Goal: Information Seeking & Learning: Compare options

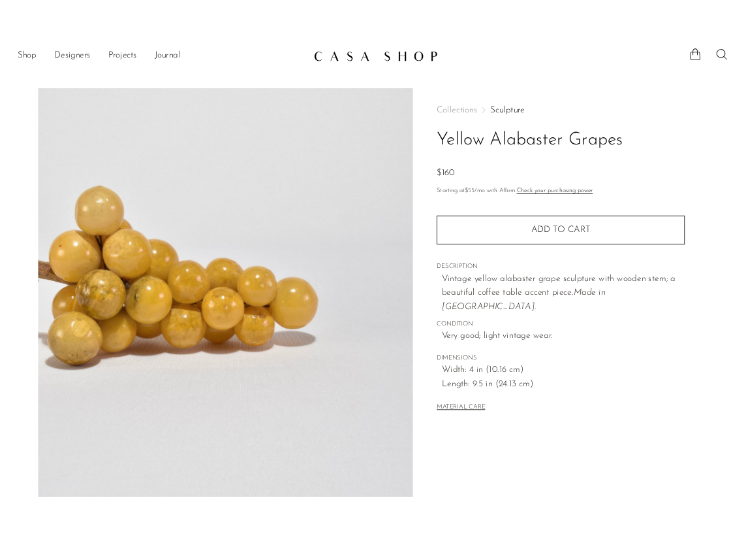
scroll to position [260, 0]
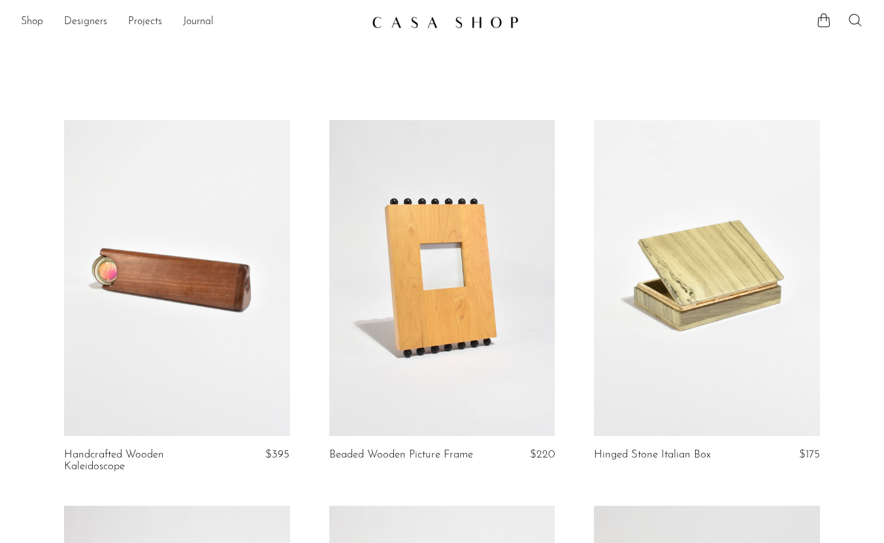
click at [852, 20] on icon at bounding box center [855, 20] width 16 height 16
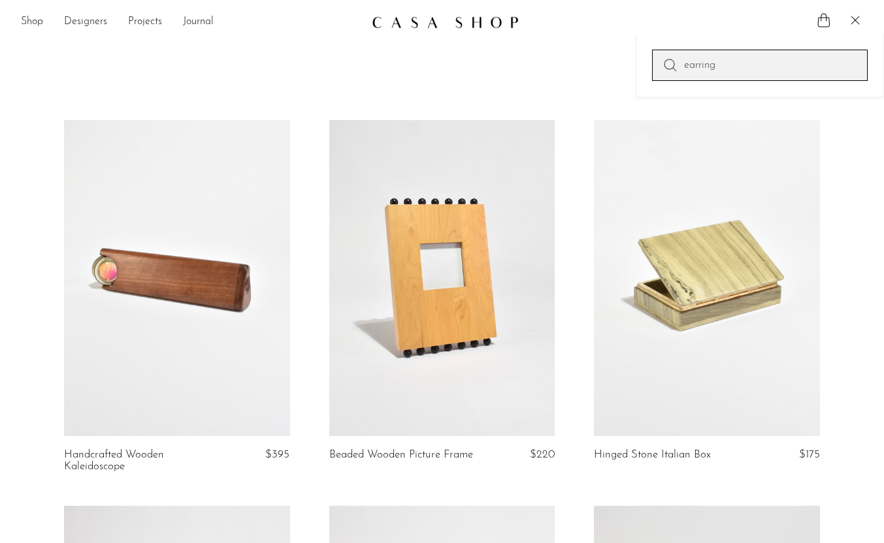
type input "earring"
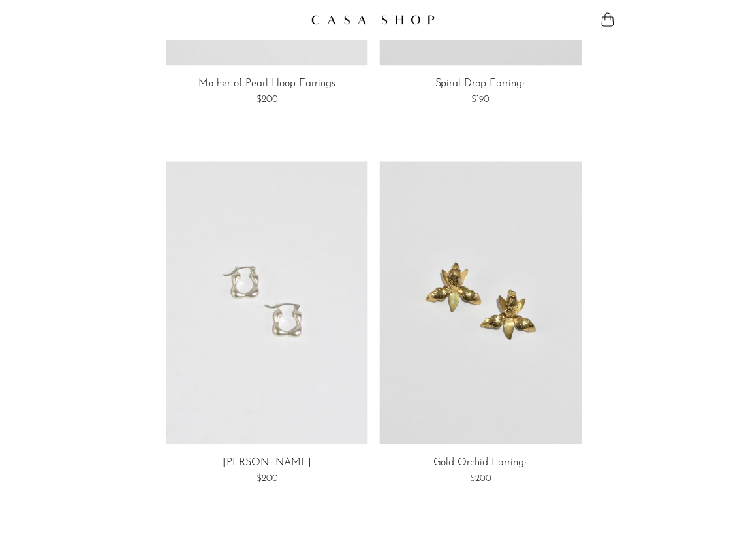
scroll to position [709, 0]
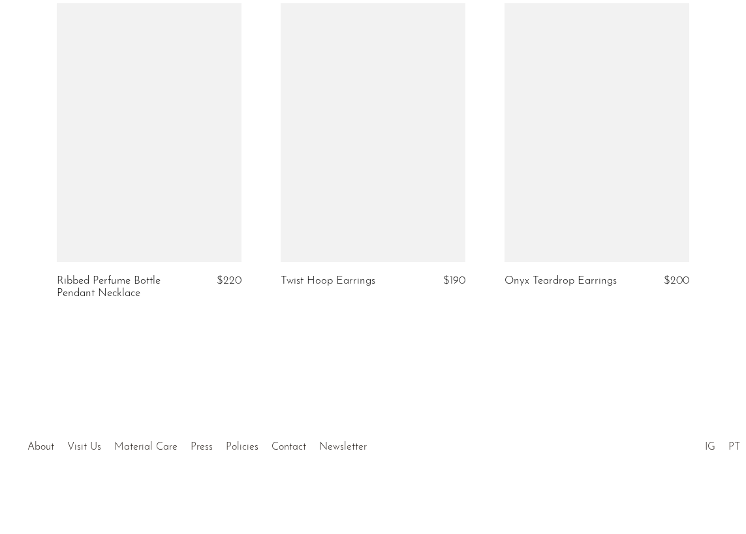
scroll to position [1359, 0]
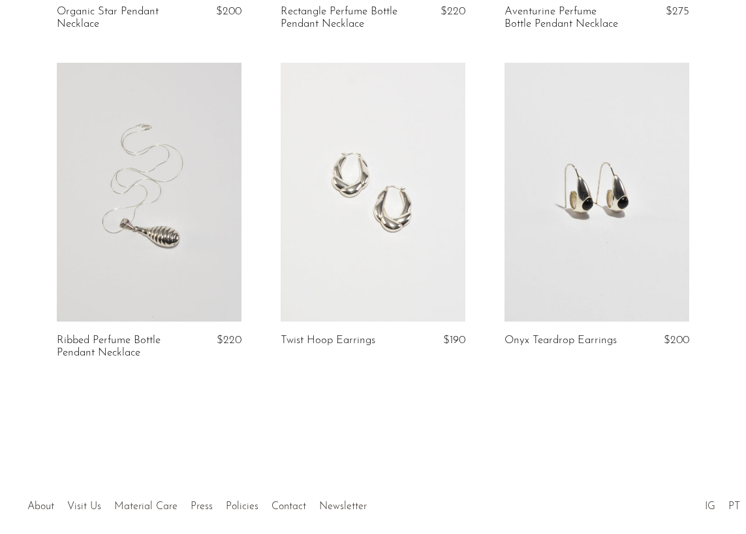
click at [339, 227] on link at bounding box center [373, 192] width 185 height 259
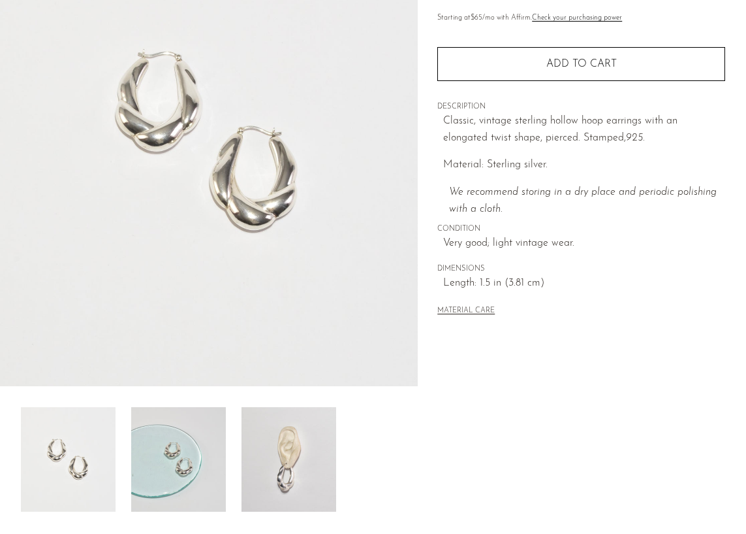
scroll to position [145, 0]
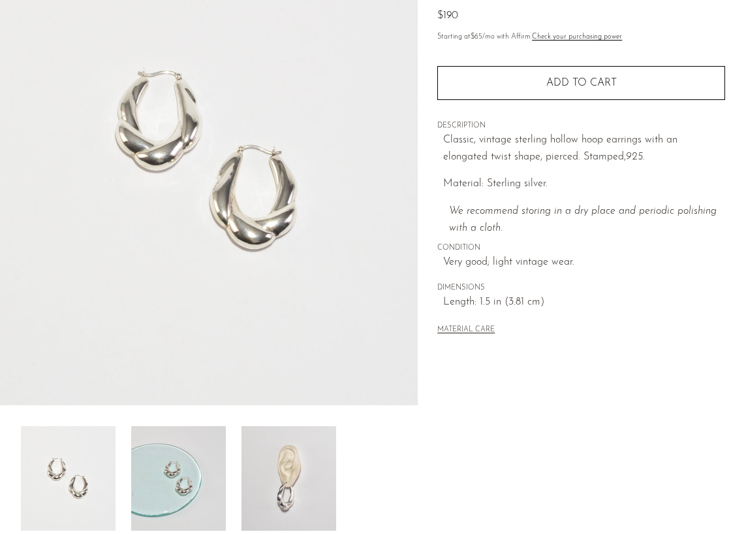
click at [0, 0] on iframe at bounding box center [0, 0] width 0 height 0
click at [206, 461] on img at bounding box center [178, 478] width 95 height 104
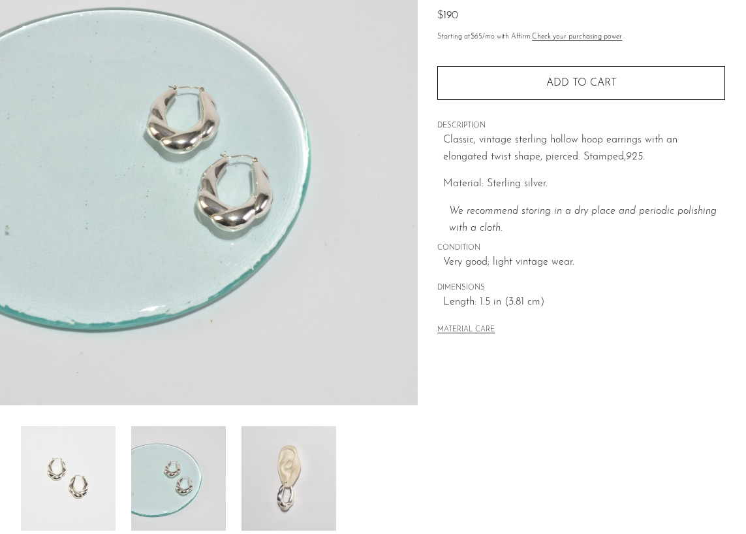
click at [294, 452] on img at bounding box center [289, 478] width 95 height 104
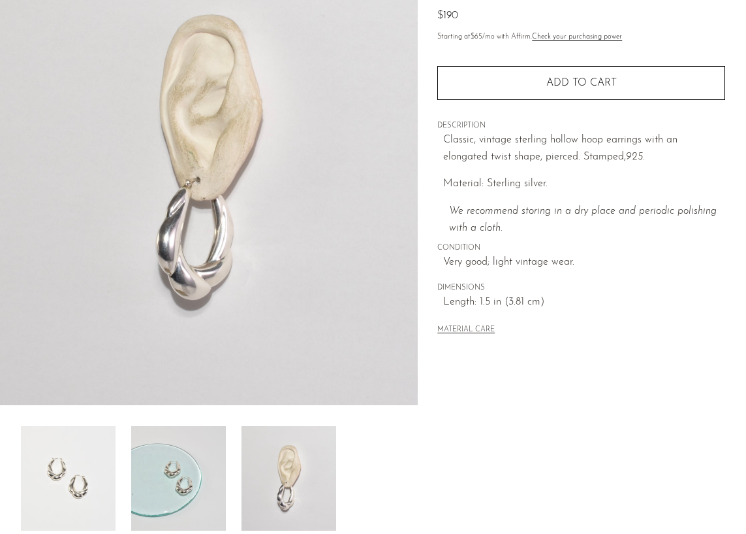
click at [162, 452] on img at bounding box center [178, 478] width 95 height 104
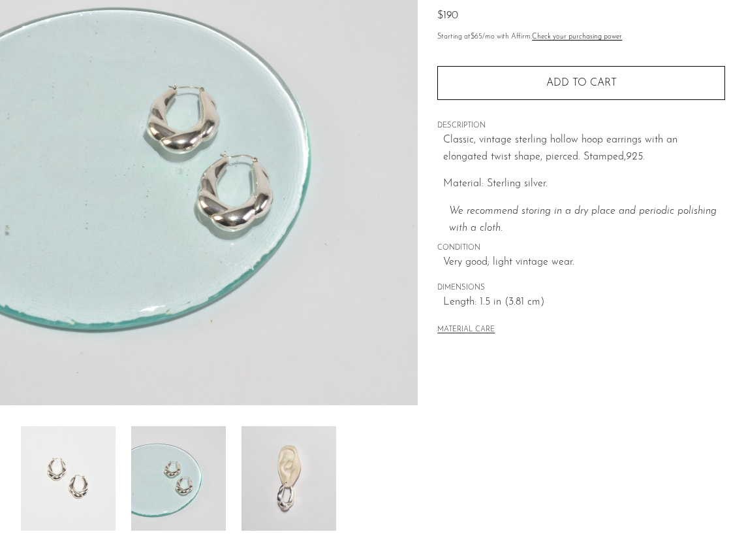
click at [310, 478] on img at bounding box center [289, 478] width 95 height 104
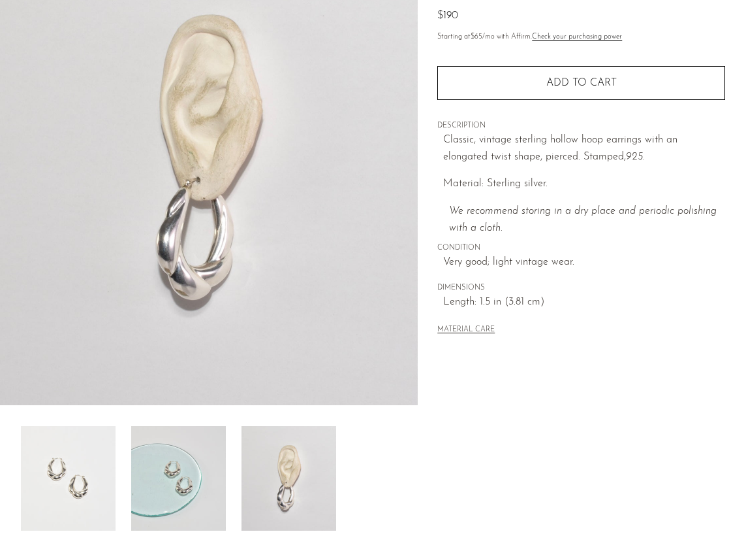
click at [310, 478] on img at bounding box center [289, 478] width 95 height 104
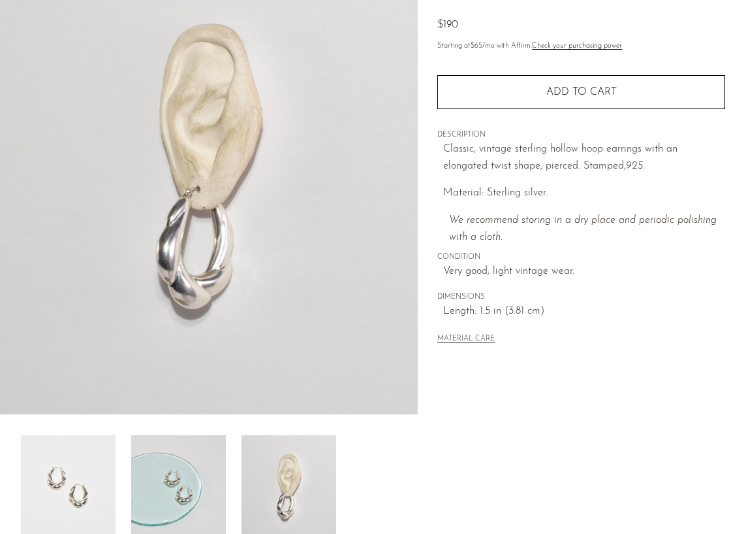
scroll to position [136, 0]
click at [184, 447] on img at bounding box center [178, 486] width 95 height 104
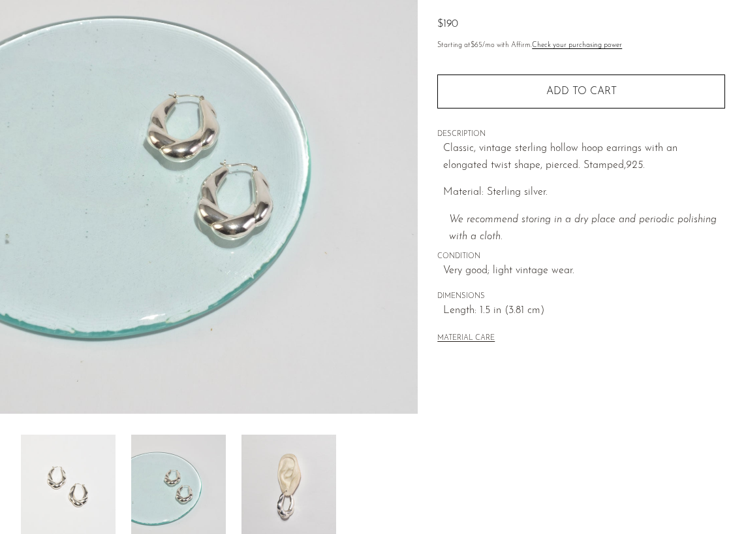
click at [37, 449] on img at bounding box center [68, 486] width 95 height 104
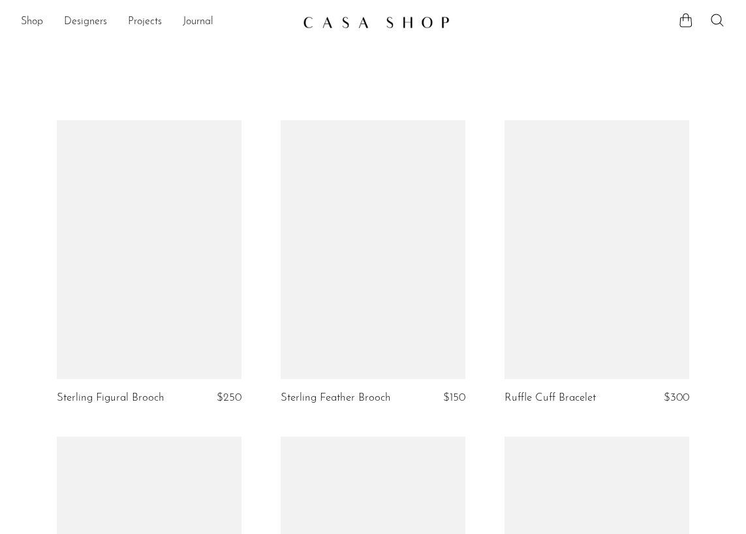
scroll to position [1359, 0]
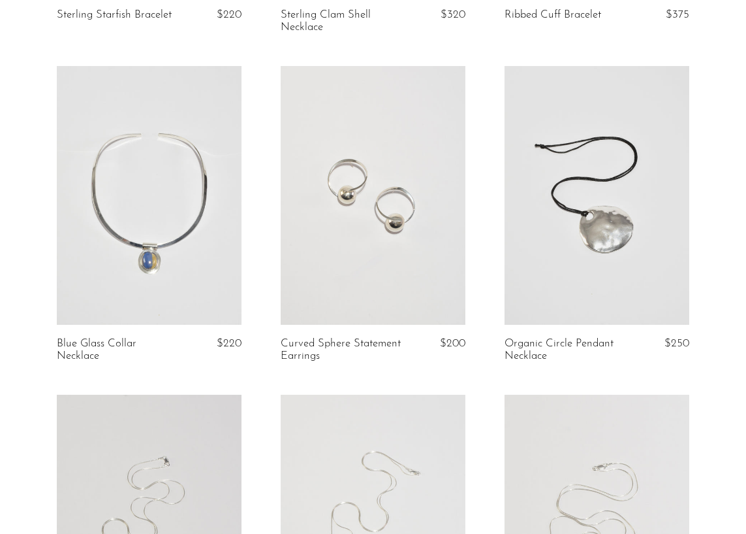
scroll to position [684, 0]
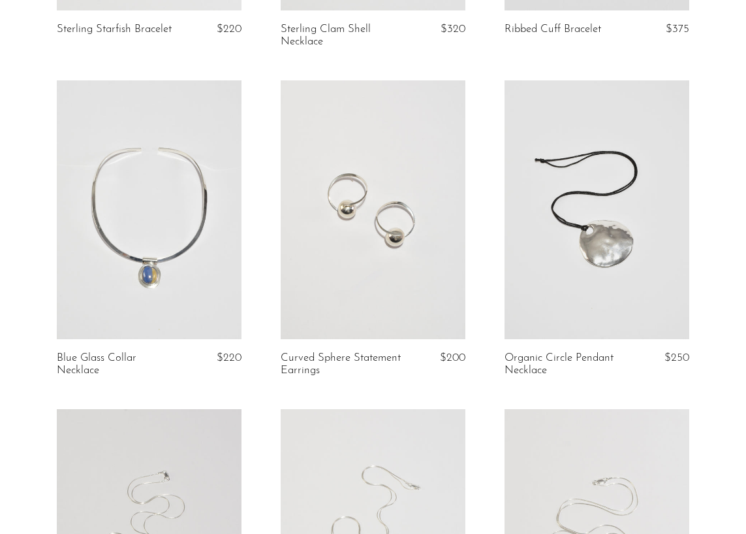
click at [402, 198] on link at bounding box center [373, 209] width 185 height 259
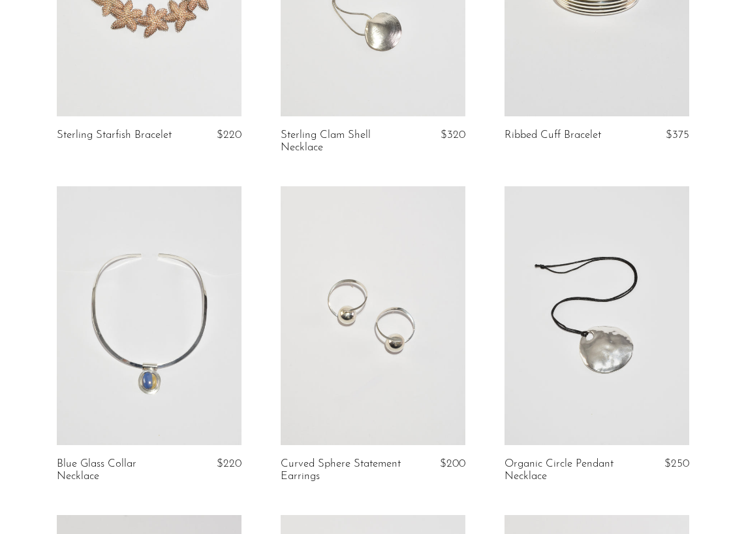
scroll to position [568, 0]
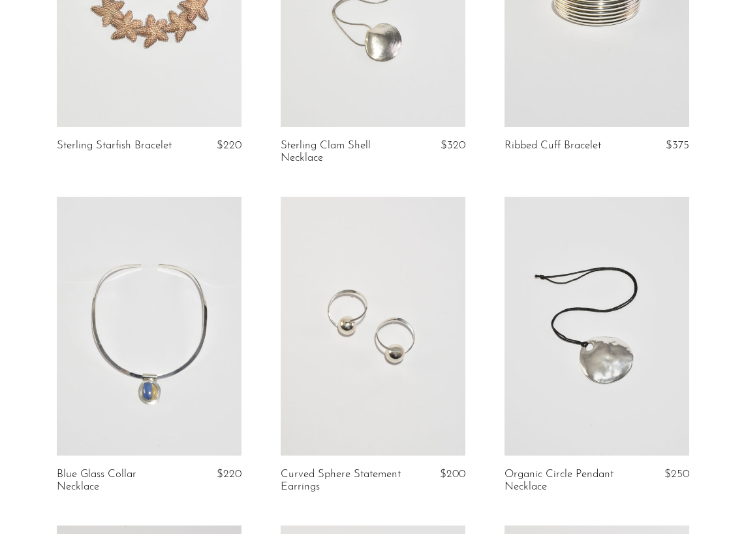
click at [410, 338] on link at bounding box center [373, 326] width 185 height 259
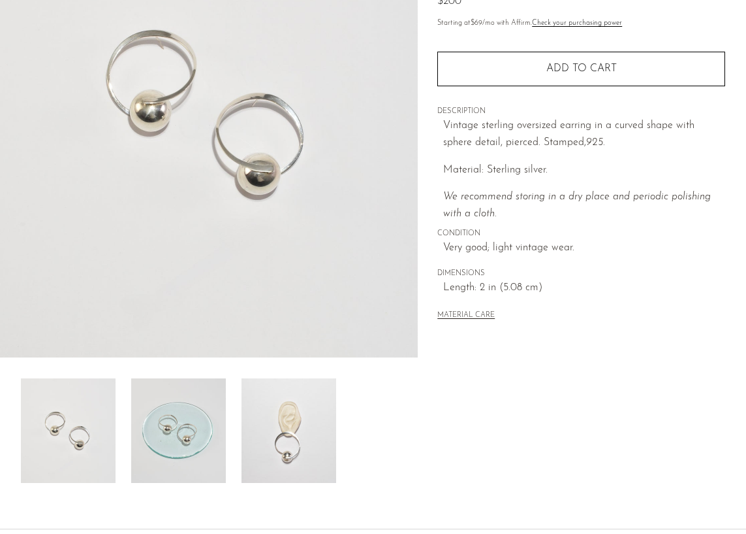
scroll to position [193, 0]
click at [76, 440] on img at bounding box center [68, 429] width 95 height 104
click at [155, 429] on img at bounding box center [178, 429] width 95 height 104
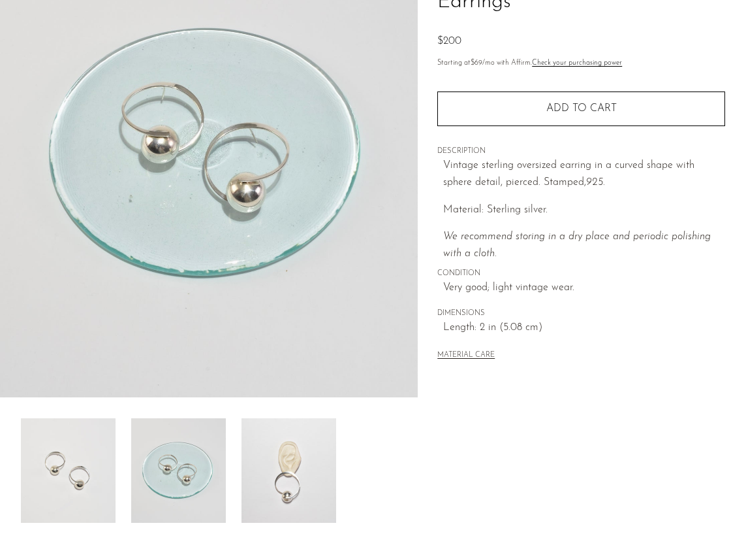
scroll to position [146, 0]
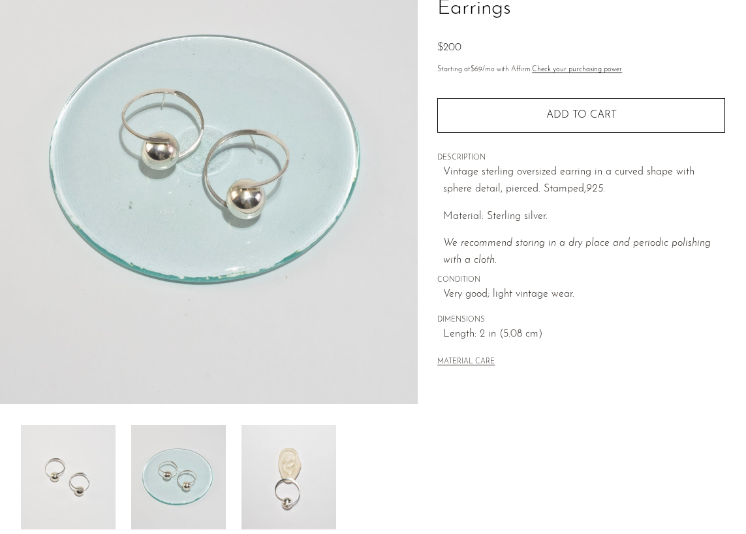
click at [287, 445] on img at bounding box center [289, 477] width 95 height 104
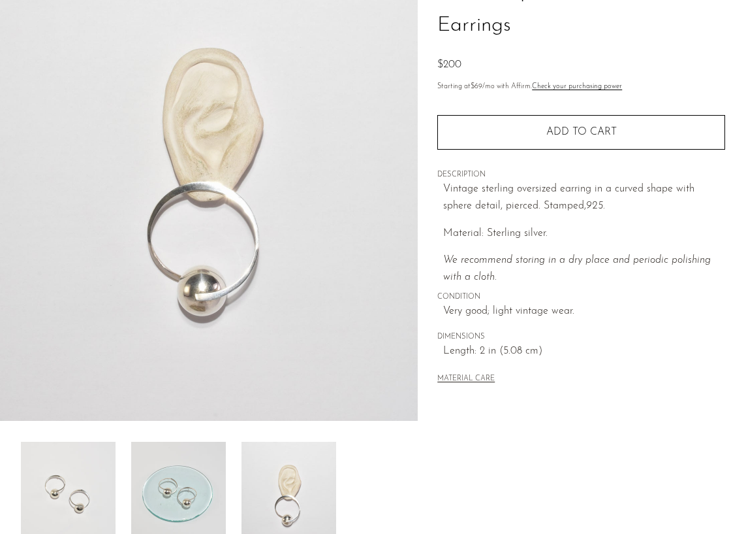
scroll to position [130, 0]
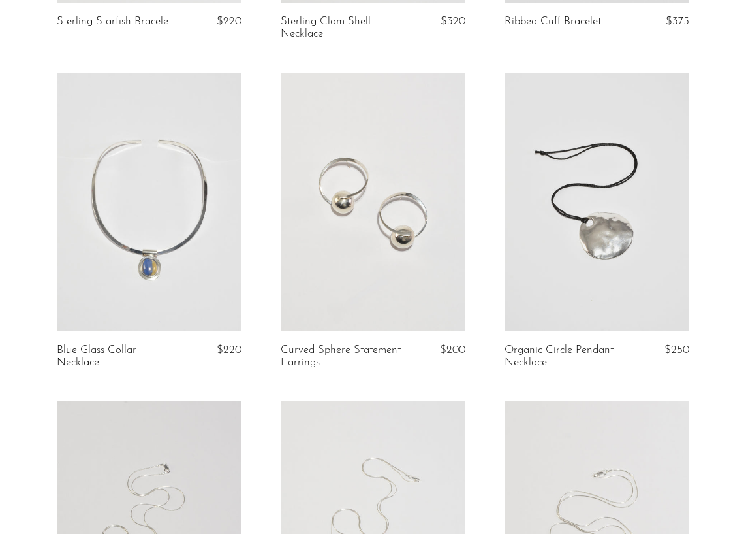
scroll to position [696, 0]
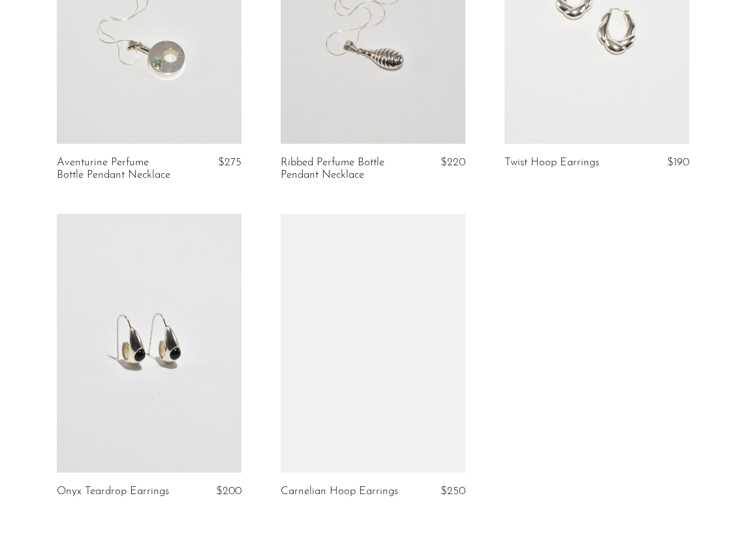
scroll to position [1539, 0]
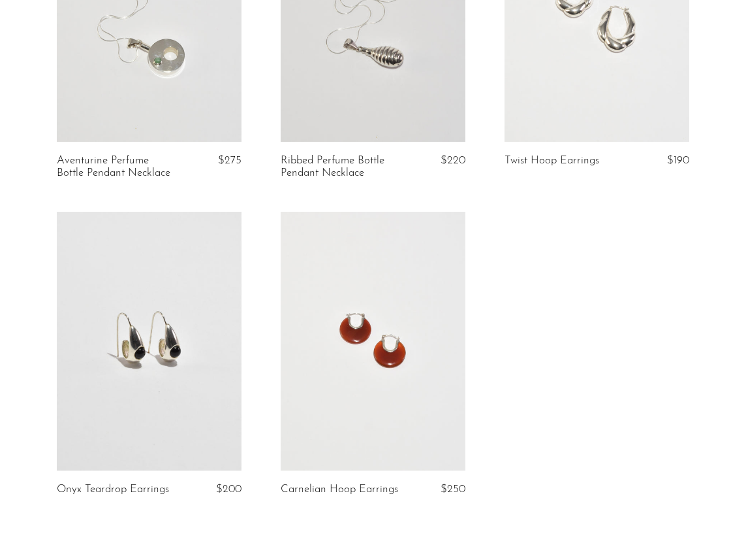
click at [406, 315] on link at bounding box center [373, 341] width 185 height 259
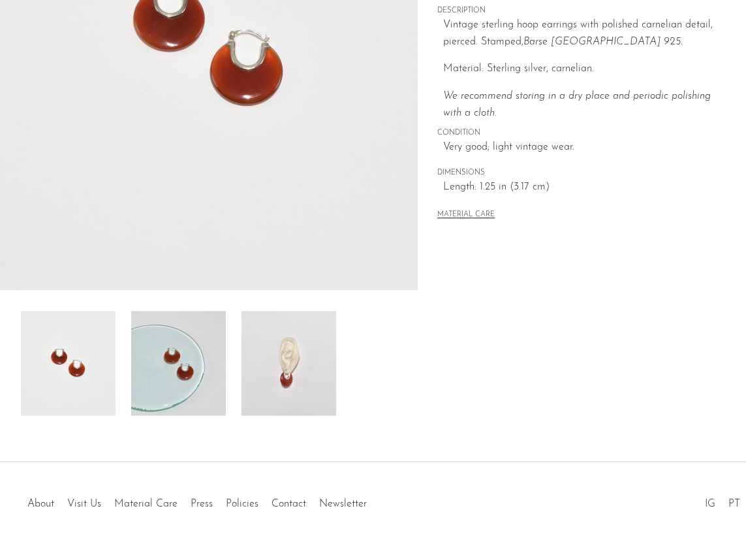
click at [215, 326] on img at bounding box center [178, 363] width 95 height 104
click at [195, 329] on img at bounding box center [178, 363] width 95 height 104
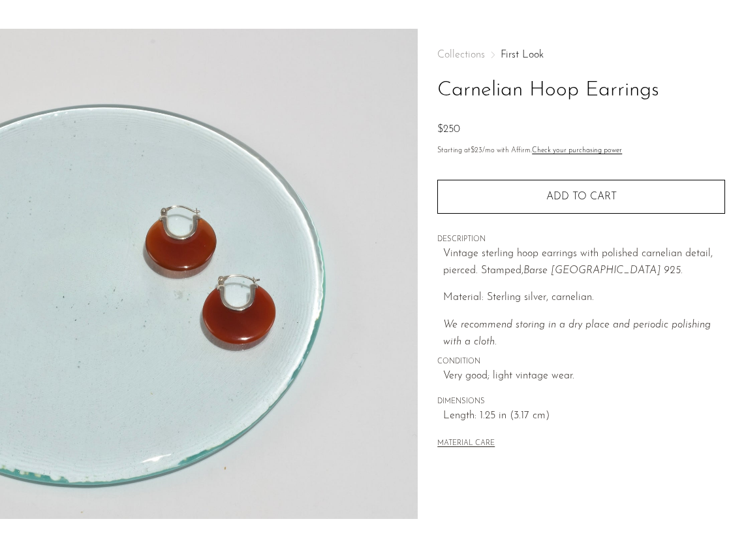
scroll to position [30, 0]
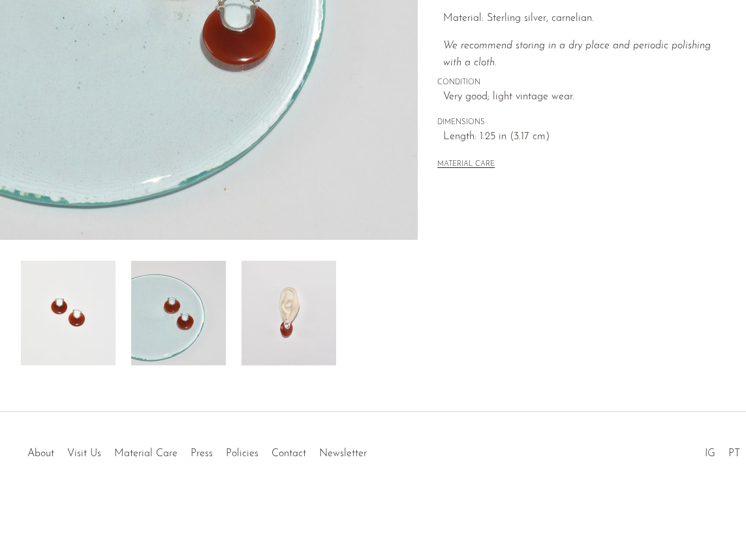
click at [288, 313] on img at bounding box center [289, 313] width 95 height 104
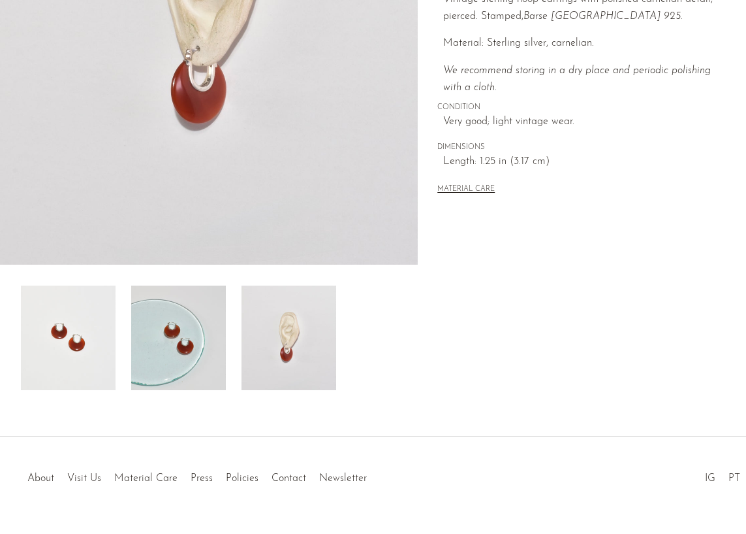
scroll to position [261, 0]
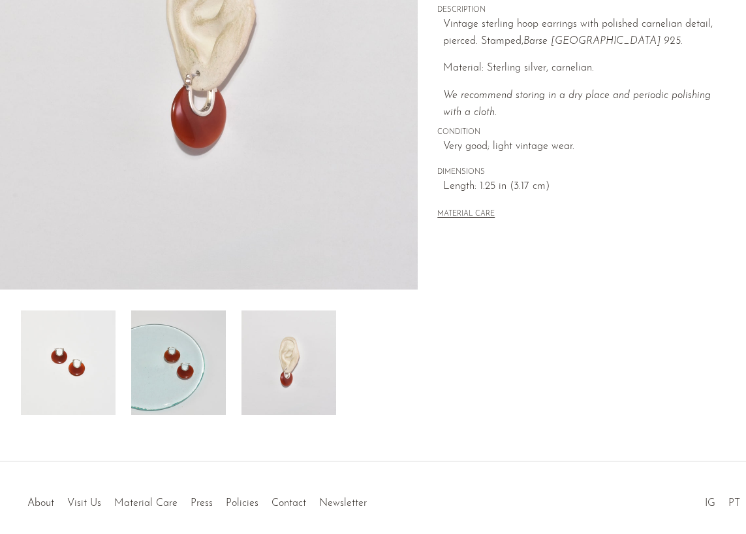
click at [168, 336] on img at bounding box center [178, 362] width 95 height 104
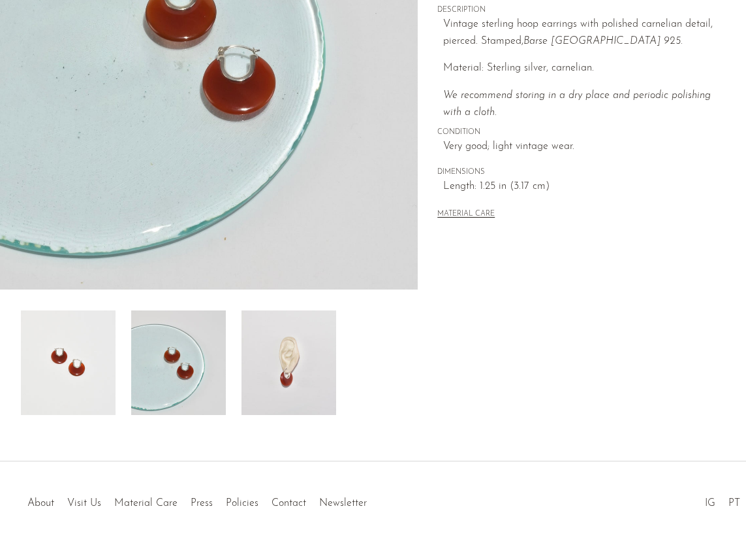
click at [290, 342] on img at bounding box center [289, 362] width 95 height 104
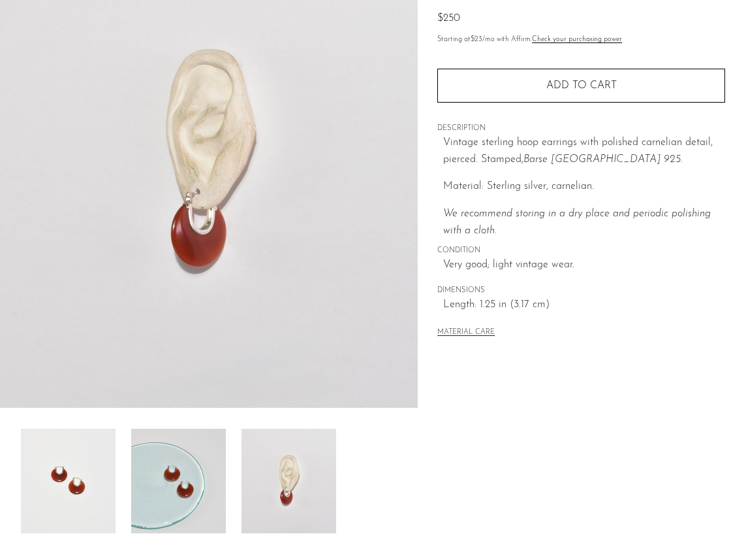
scroll to position [139, 0]
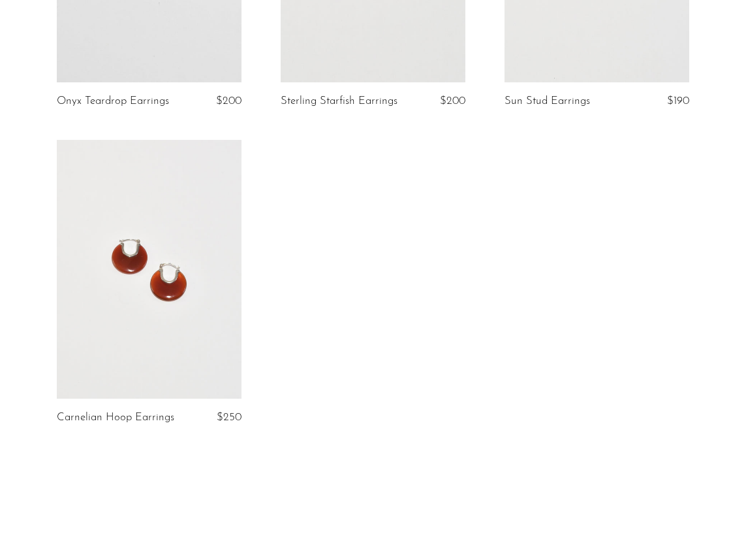
scroll to position [1929, 0]
click at [103, 331] on link at bounding box center [149, 267] width 185 height 259
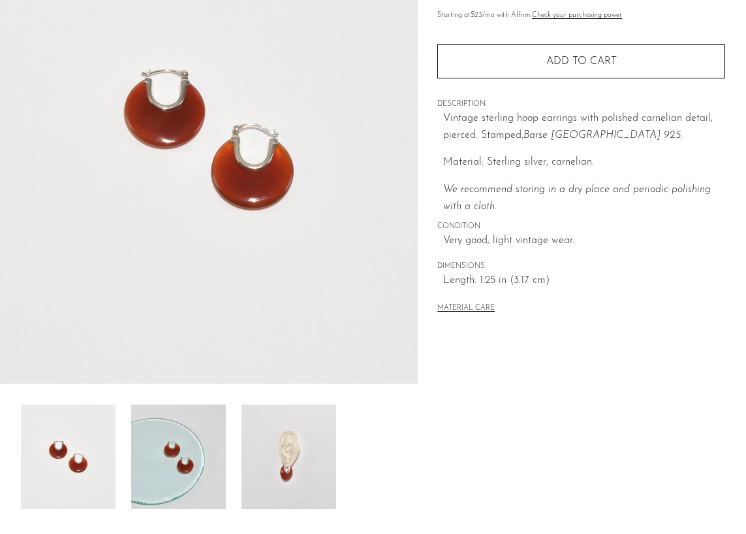
scroll to position [182, 0]
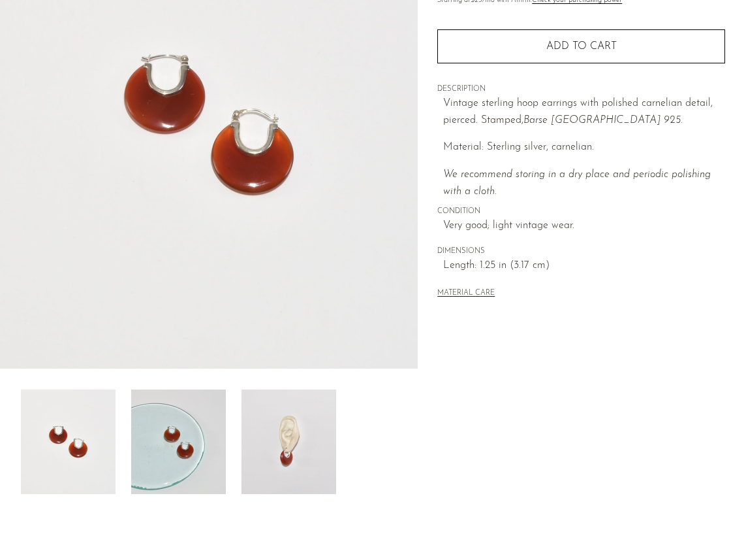
click at [165, 457] on img at bounding box center [178, 441] width 95 height 104
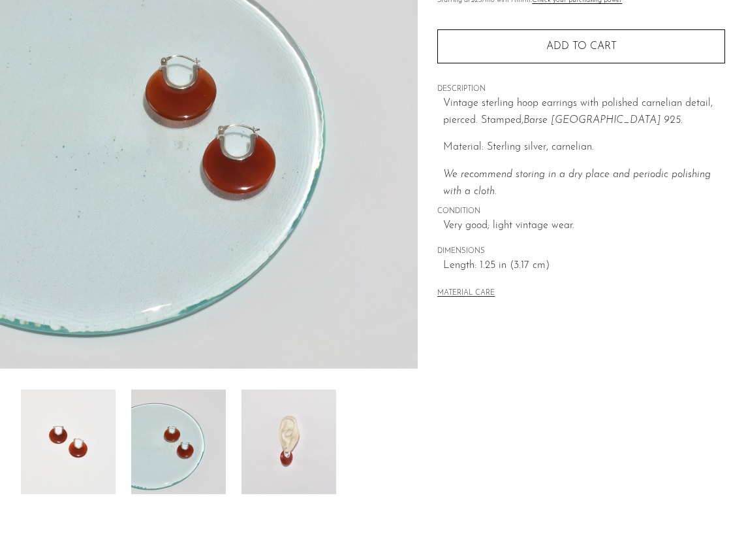
click at [323, 424] on img at bounding box center [289, 441] width 95 height 104
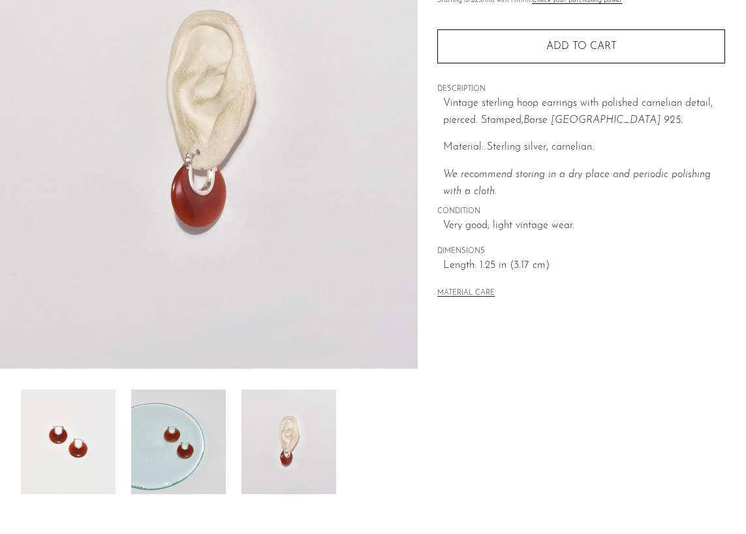
click at [58, 428] on img at bounding box center [68, 441] width 95 height 104
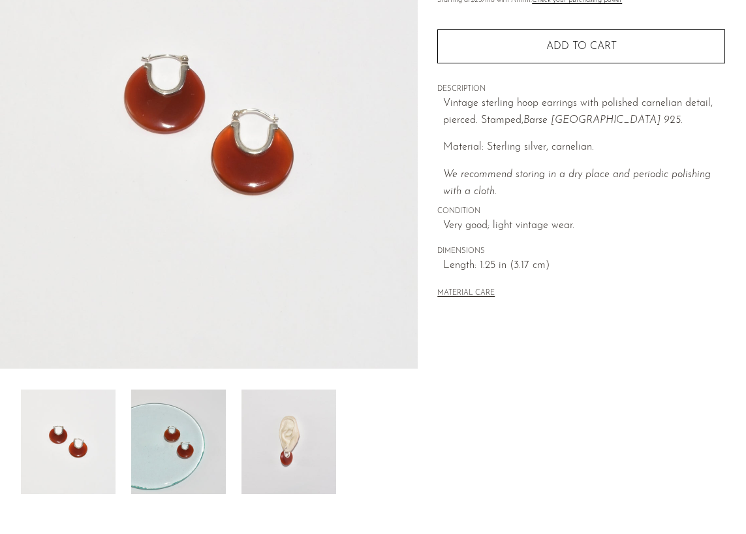
click at [209, 444] on img at bounding box center [178, 441] width 95 height 104
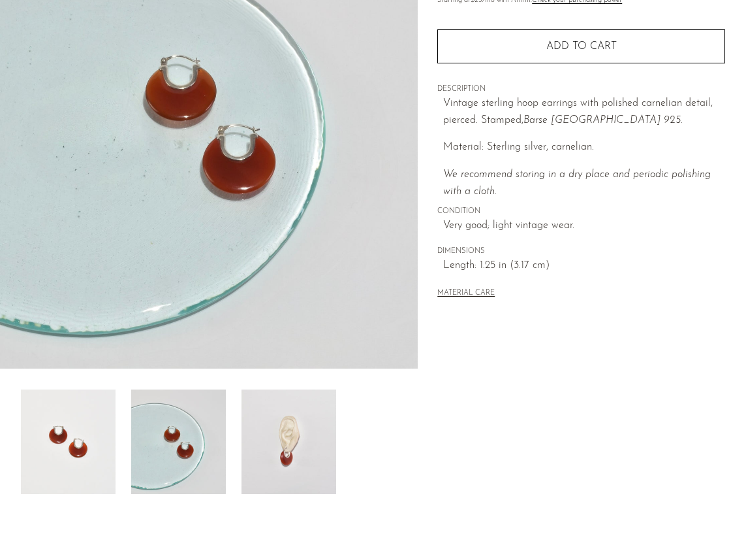
click at [296, 443] on img at bounding box center [289, 441] width 95 height 104
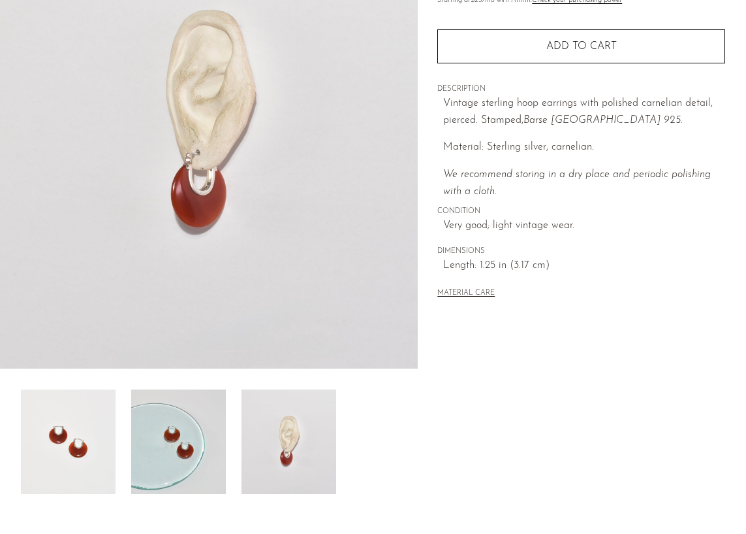
click at [65, 415] on img at bounding box center [68, 441] width 95 height 104
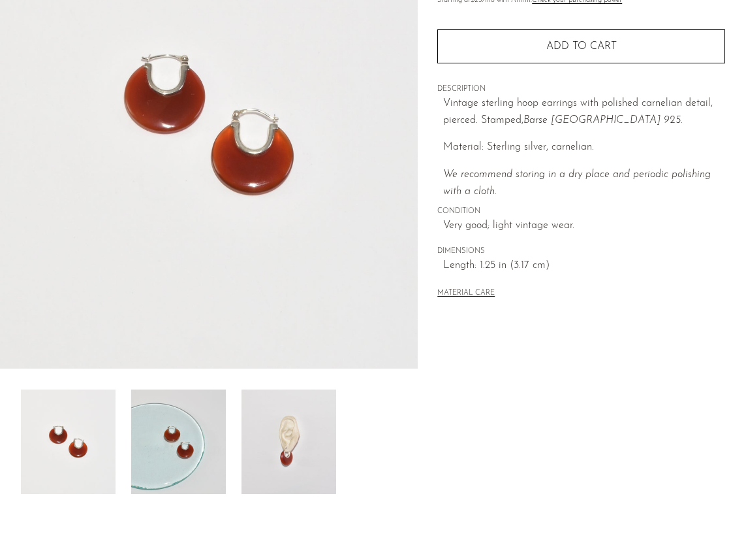
scroll to position [0, 0]
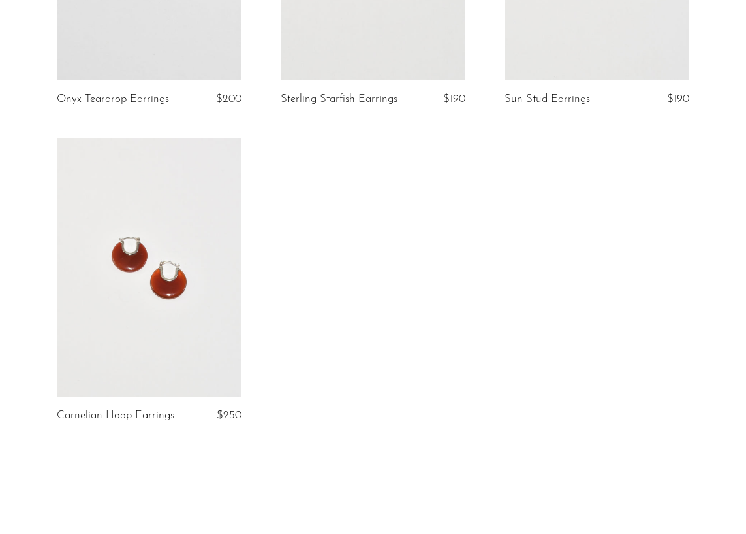
scroll to position [1978, 0]
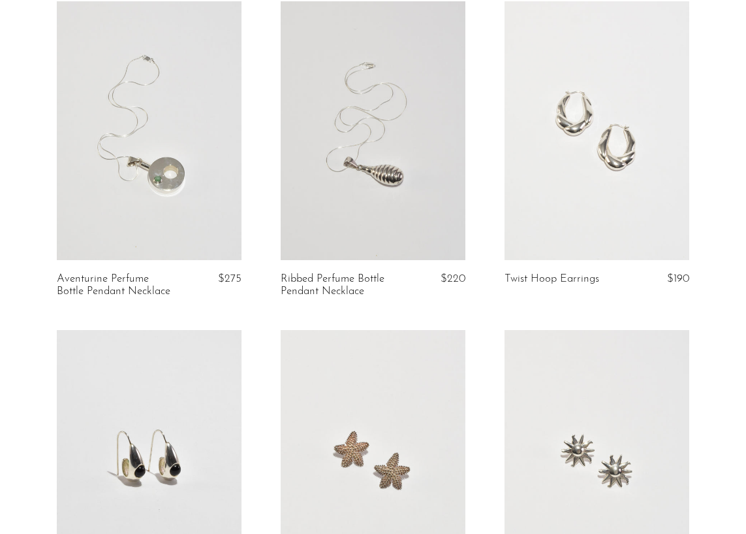
scroll to position [1481, 0]
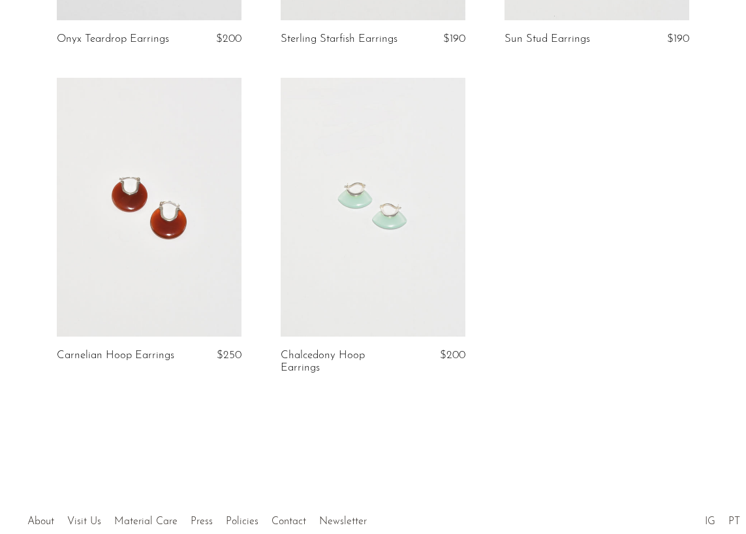
scroll to position [1991, 0]
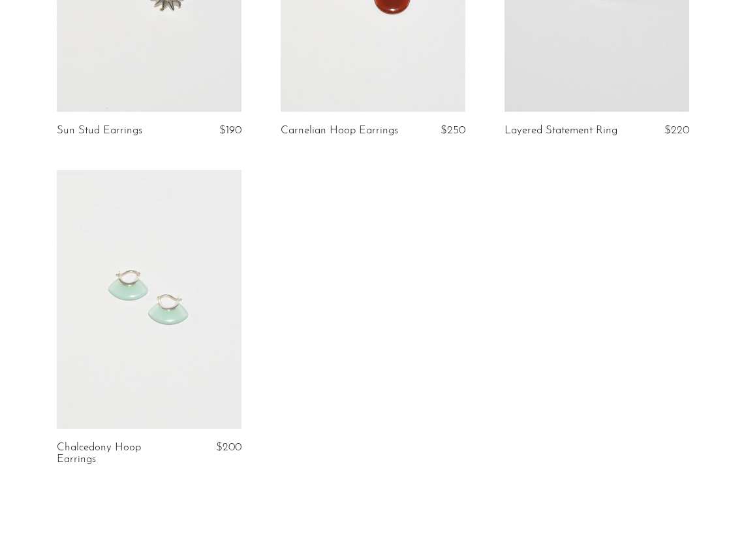
scroll to position [2216, 0]
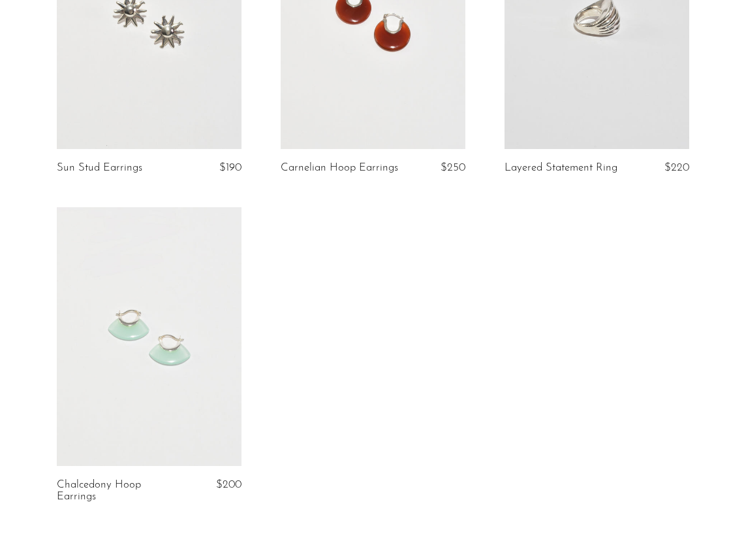
scroll to position [2179, 0]
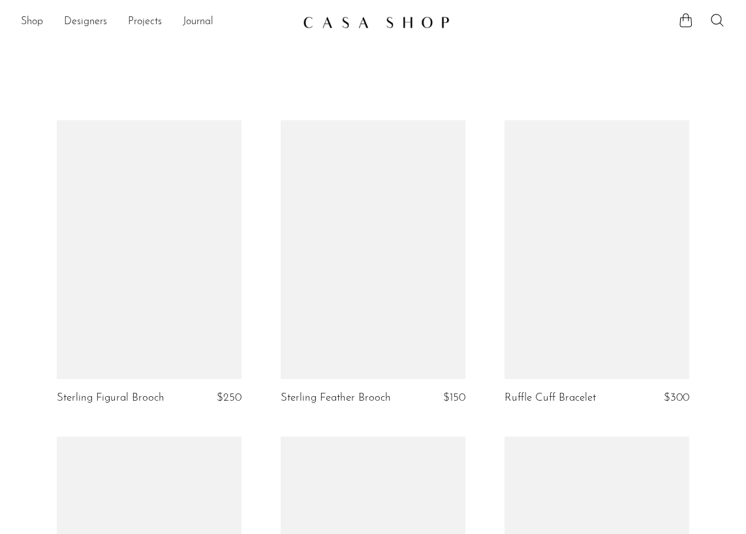
scroll to position [2179, 0]
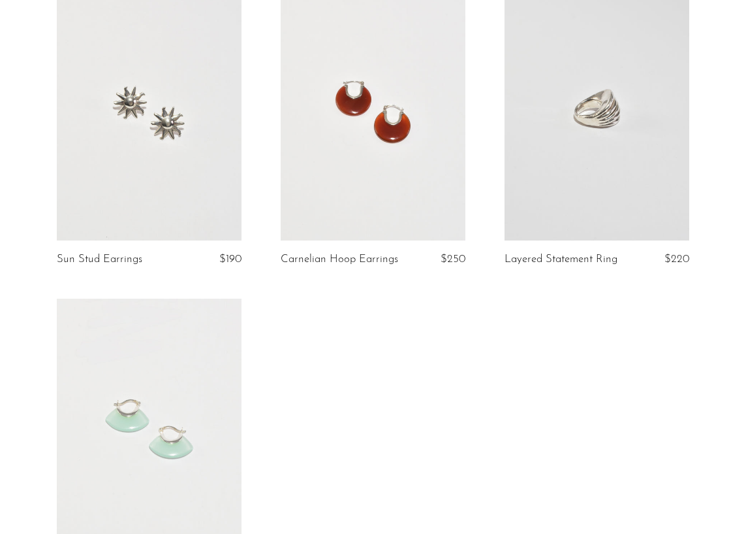
scroll to position [2238, 0]
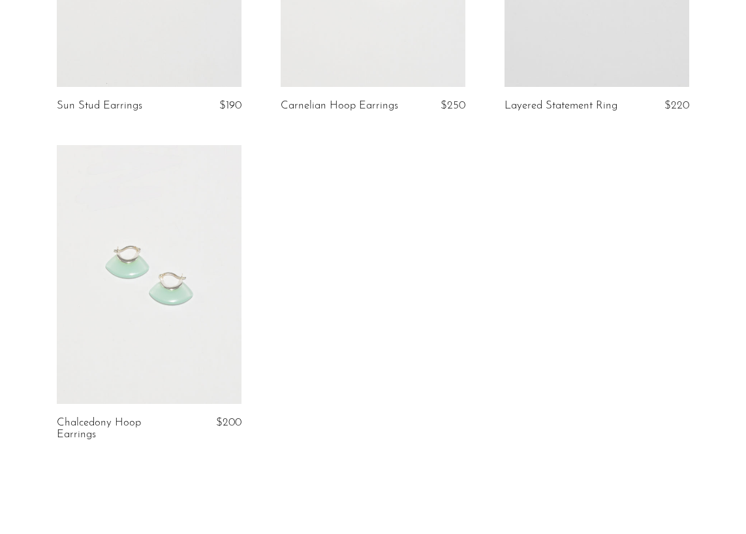
click at [143, 331] on link at bounding box center [149, 274] width 185 height 259
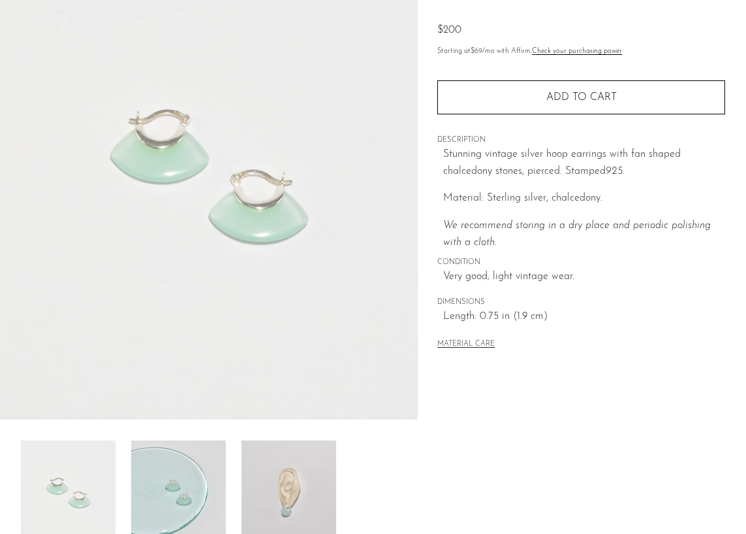
scroll to position [148, 0]
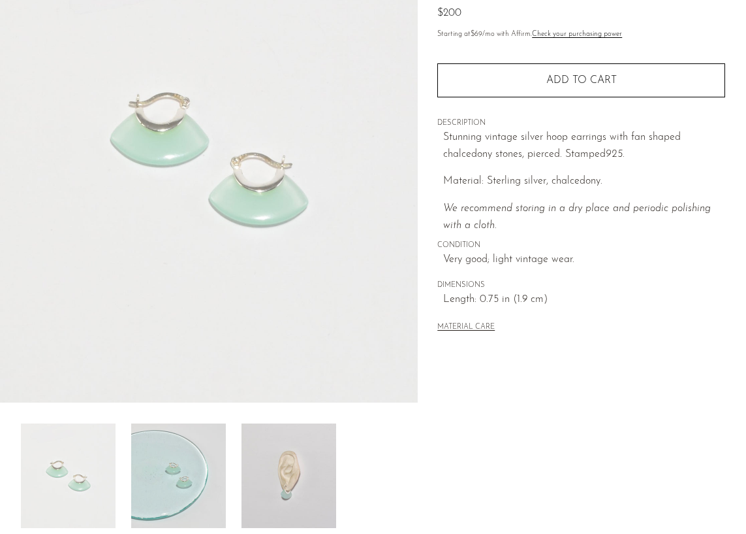
click at [216, 439] on img at bounding box center [178, 475] width 95 height 104
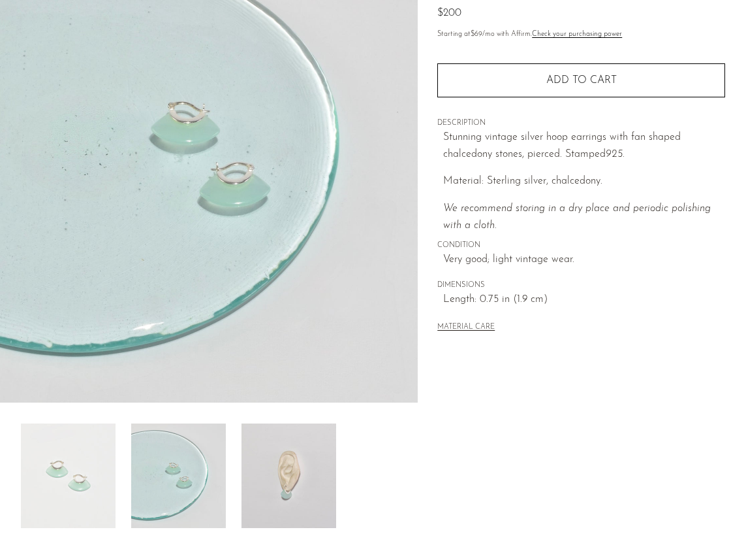
click at [298, 456] on img at bounding box center [289, 475] width 95 height 104
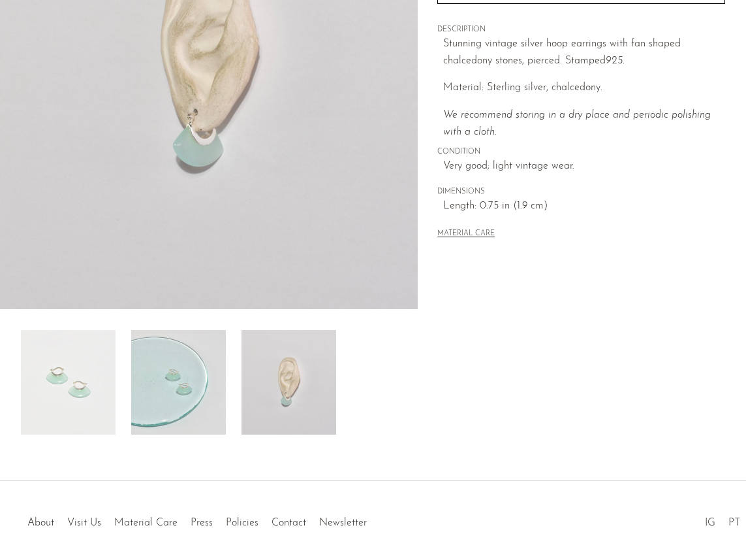
click at [185, 365] on img at bounding box center [178, 382] width 95 height 104
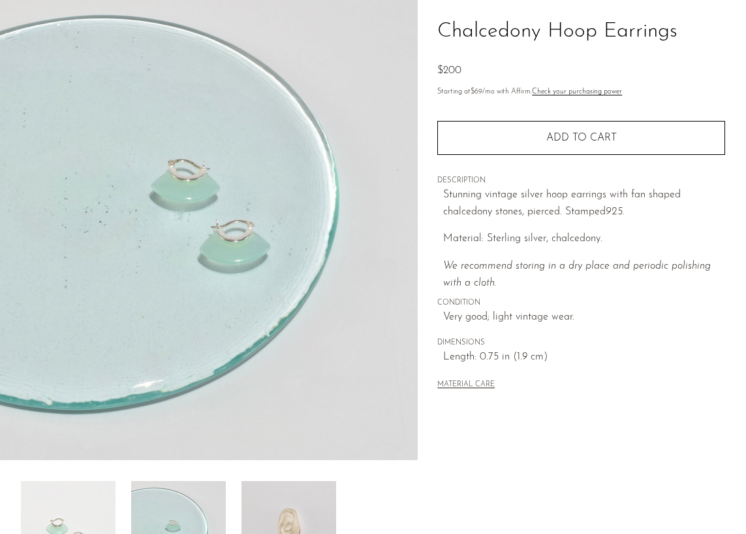
scroll to position [317, 0]
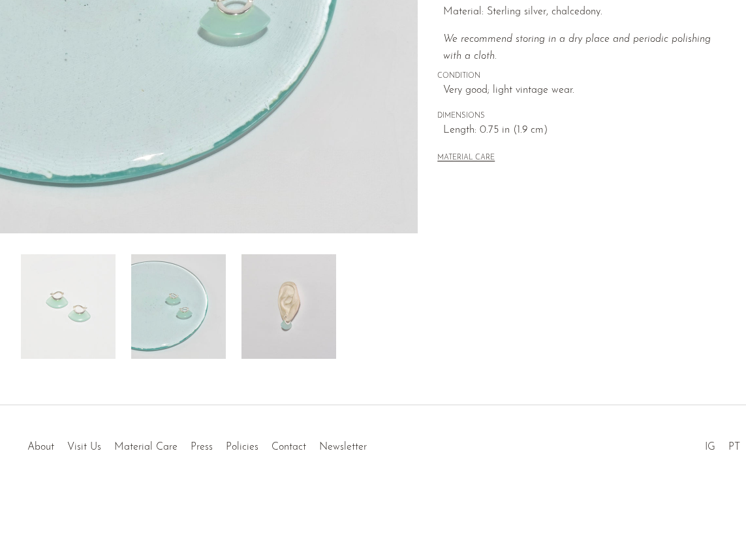
click at [195, 304] on img at bounding box center [178, 306] width 95 height 104
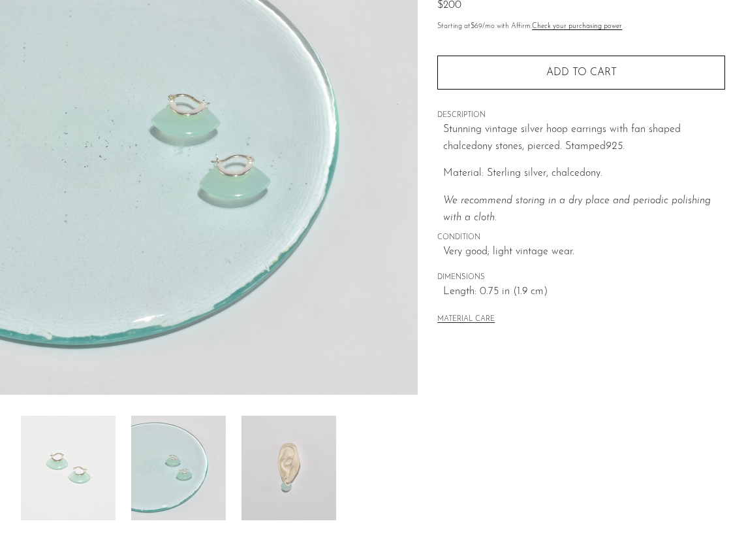
scroll to position [154, 0]
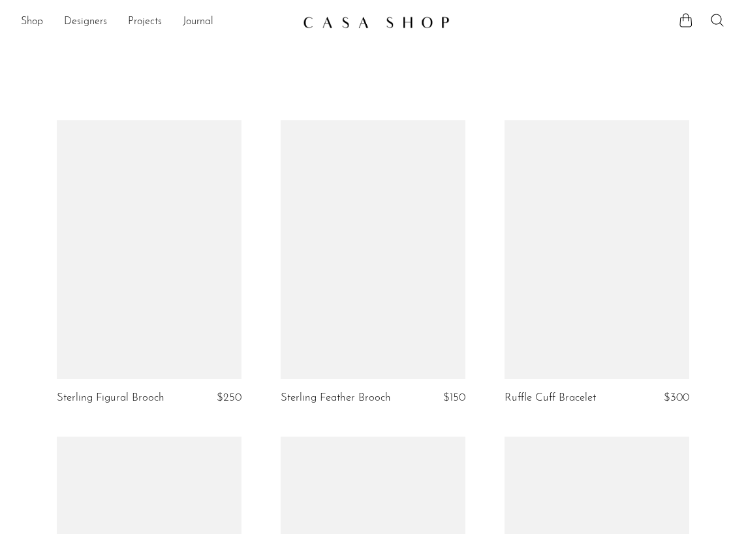
scroll to position [2238, 0]
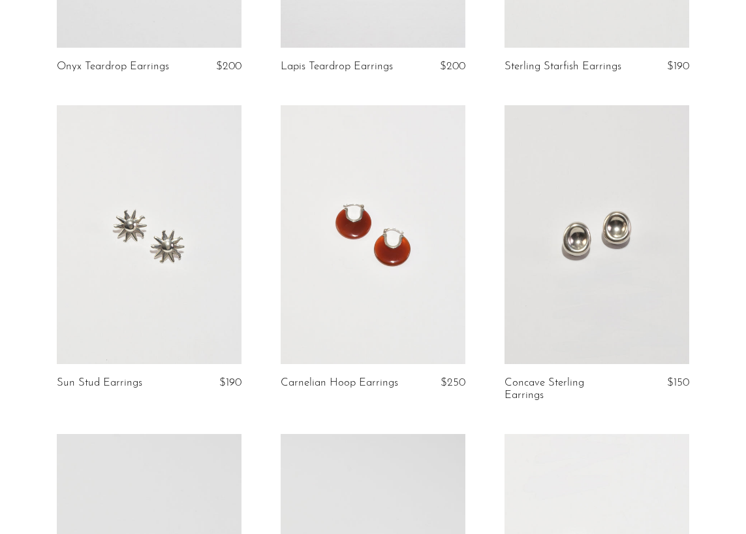
scroll to position [2281, 0]
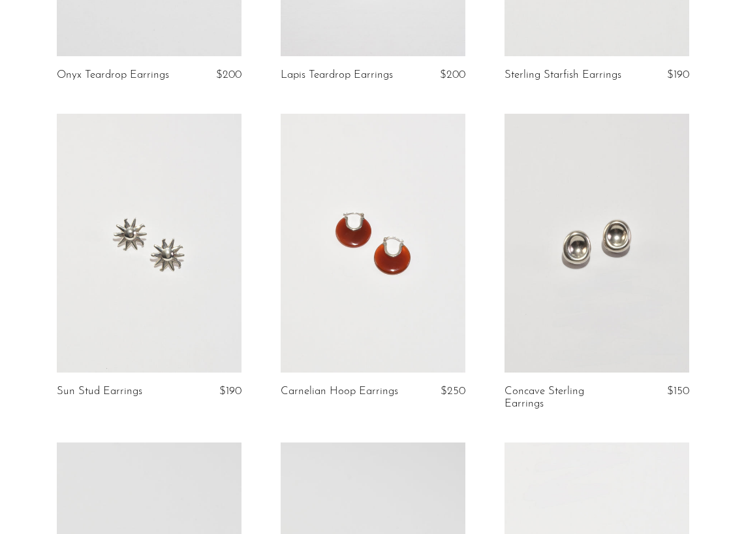
click at [553, 233] on link at bounding box center [597, 243] width 185 height 259
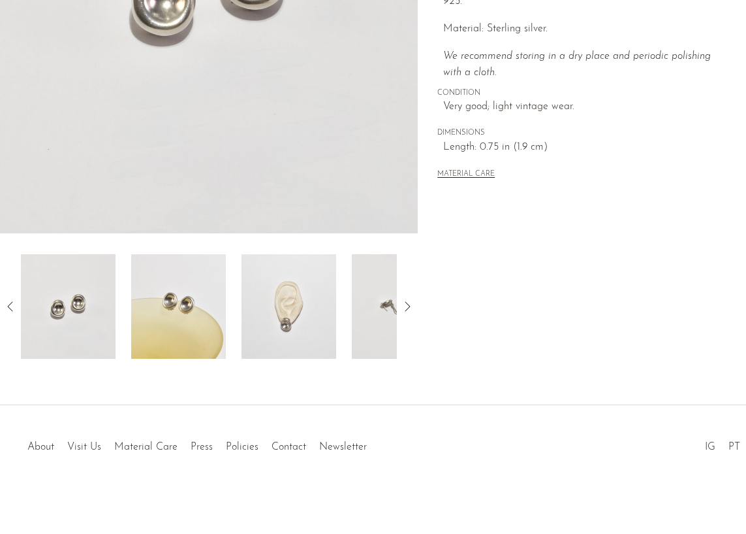
click at [163, 312] on img at bounding box center [178, 306] width 95 height 104
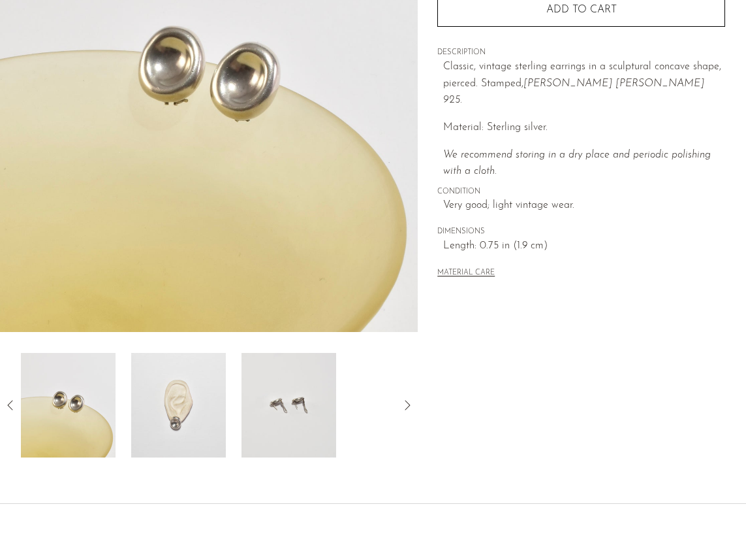
scroll to position [219, 0]
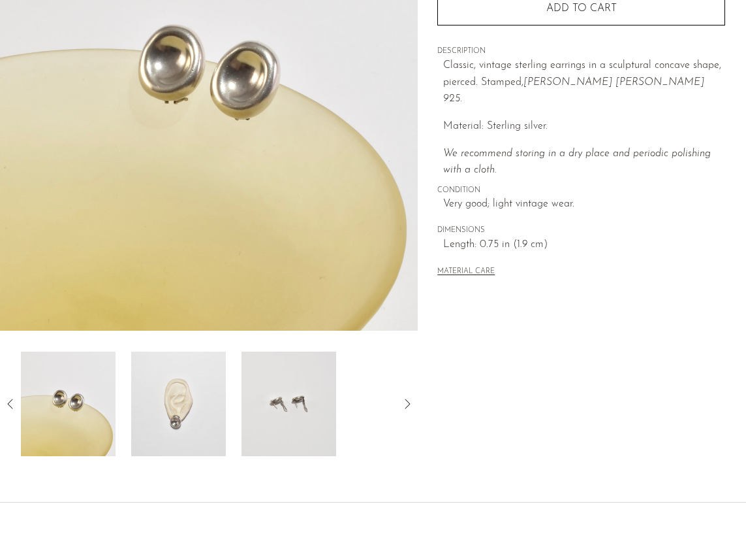
click at [162, 420] on img at bounding box center [178, 403] width 95 height 104
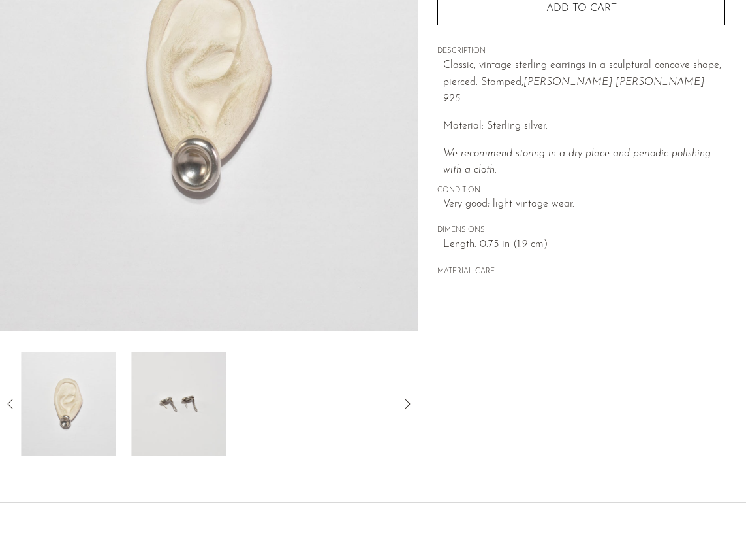
click at [193, 411] on img at bounding box center [178, 403] width 95 height 104
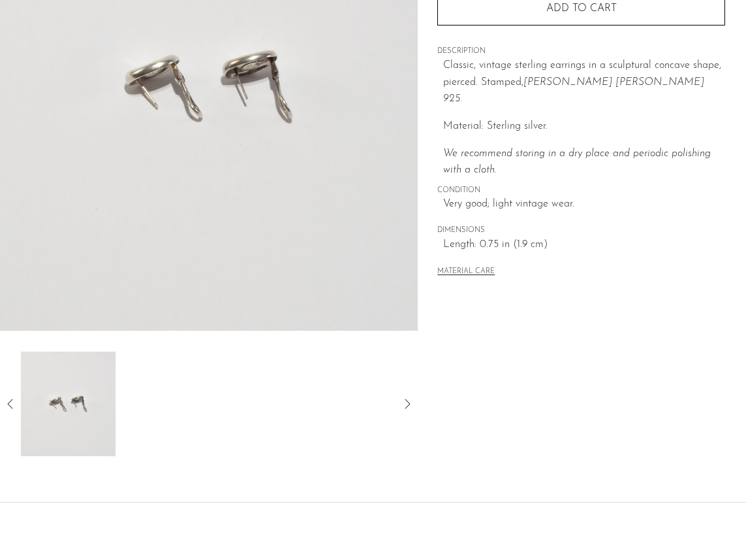
click at [12, 402] on icon at bounding box center [11, 404] width 16 height 16
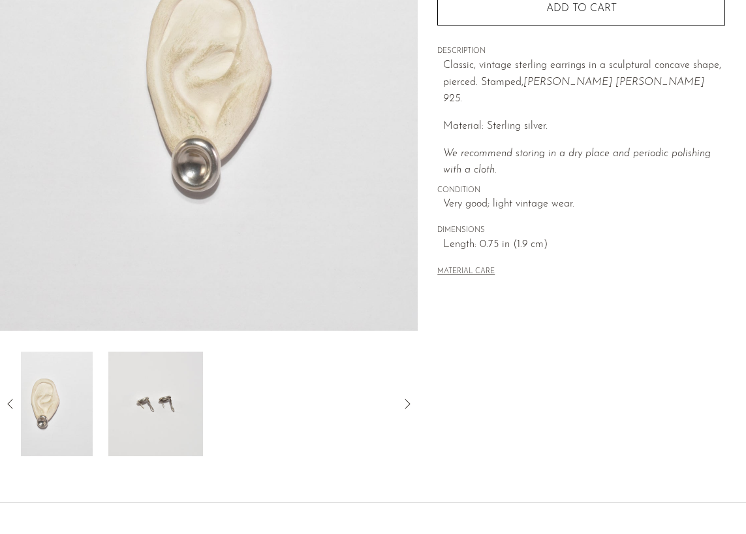
click at [12, 402] on icon at bounding box center [11, 404] width 16 height 16
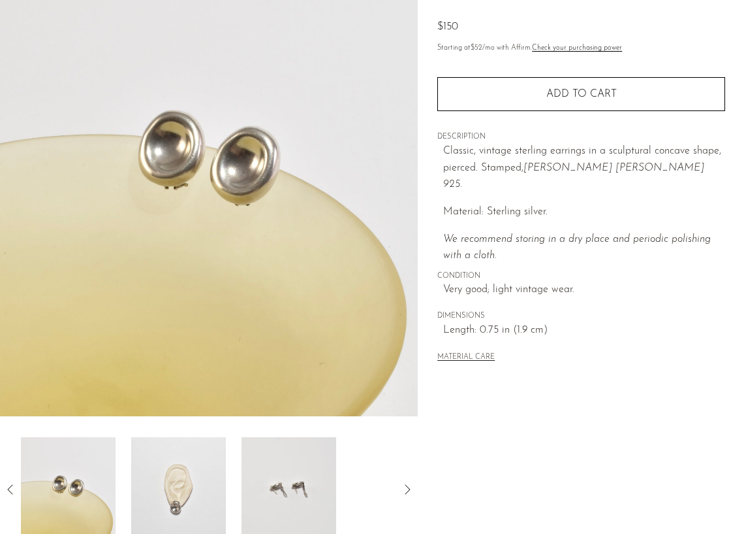
scroll to position [140, 0]
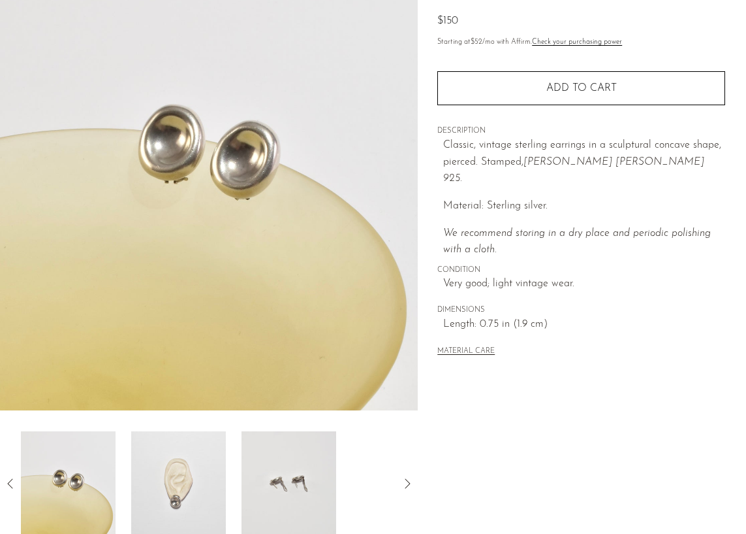
click at [441, 383] on div "Collections First Look Concave Sterling Earrings $150 Starting at $52 /mo with …" at bounding box center [582, 227] width 329 height 615
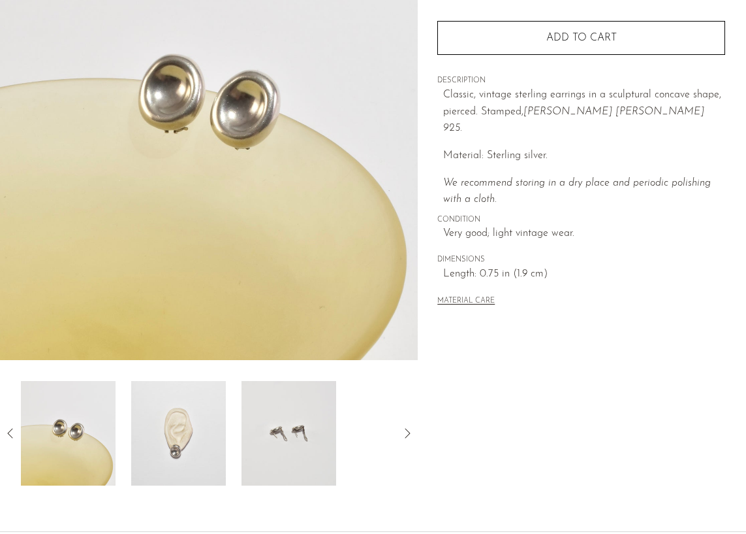
scroll to position [209, 0]
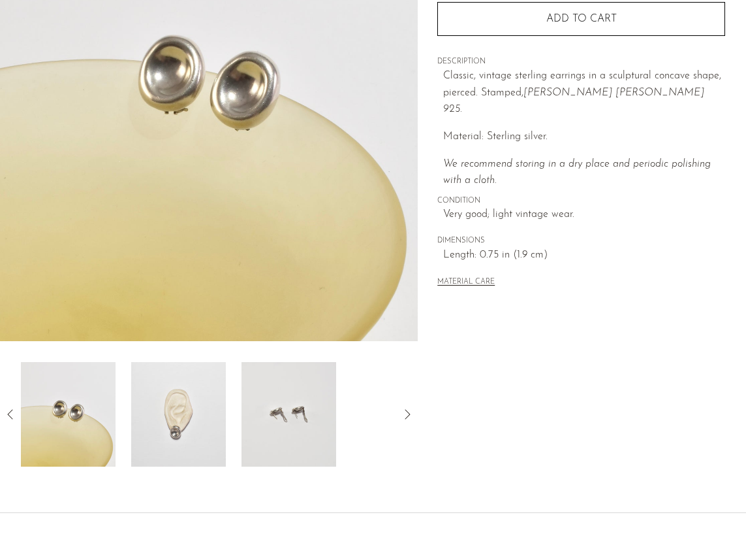
click at [165, 428] on img at bounding box center [178, 414] width 95 height 104
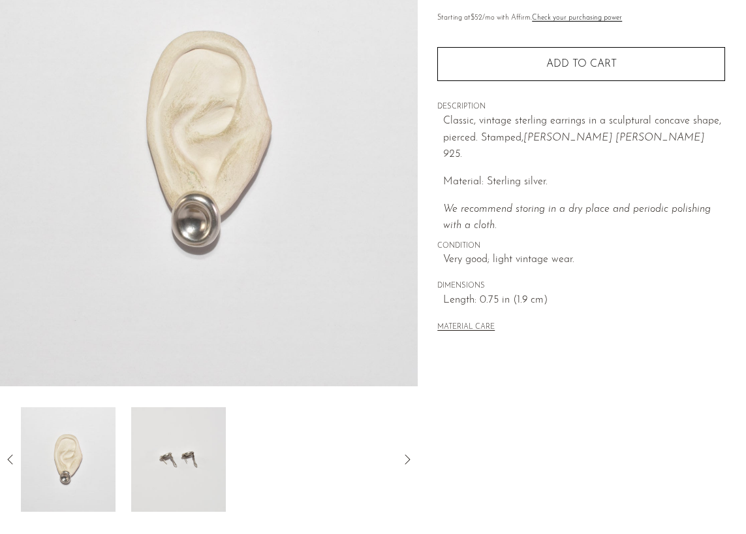
scroll to position [161, 0]
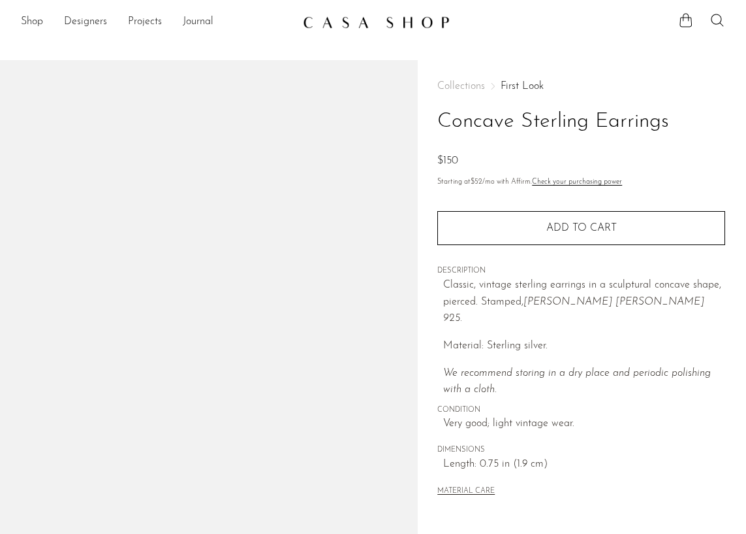
scroll to position [161, 0]
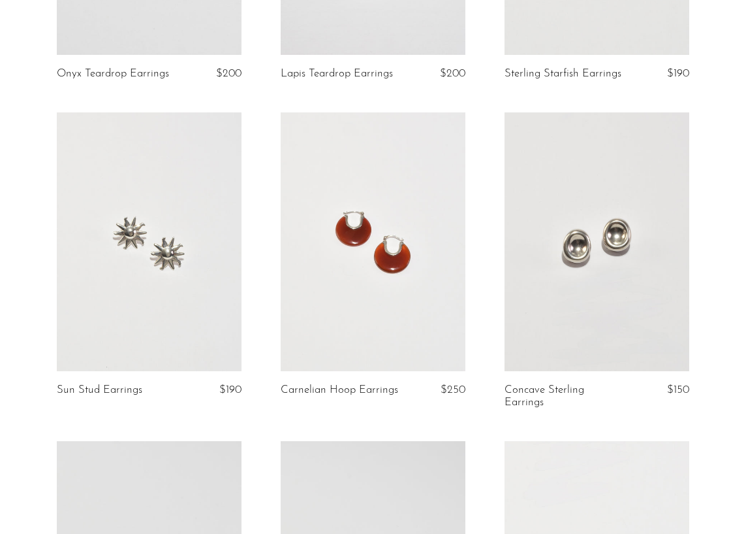
scroll to position [2281, 0]
click at [629, 277] on link at bounding box center [597, 243] width 185 height 259
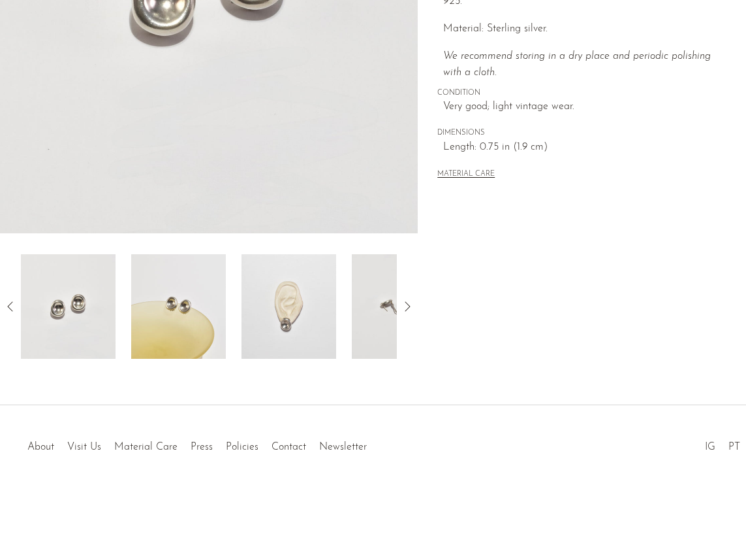
click at [199, 321] on img at bounding box center [178, 306] width 95 height 104
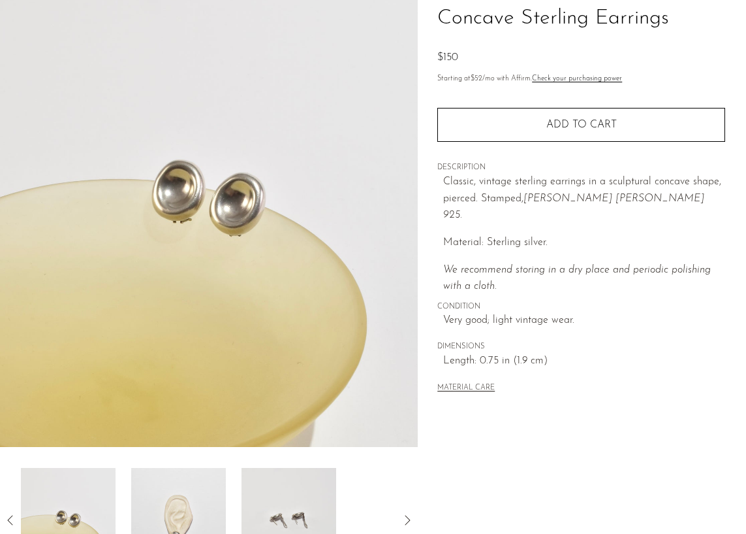
scroll to position [103, 0]
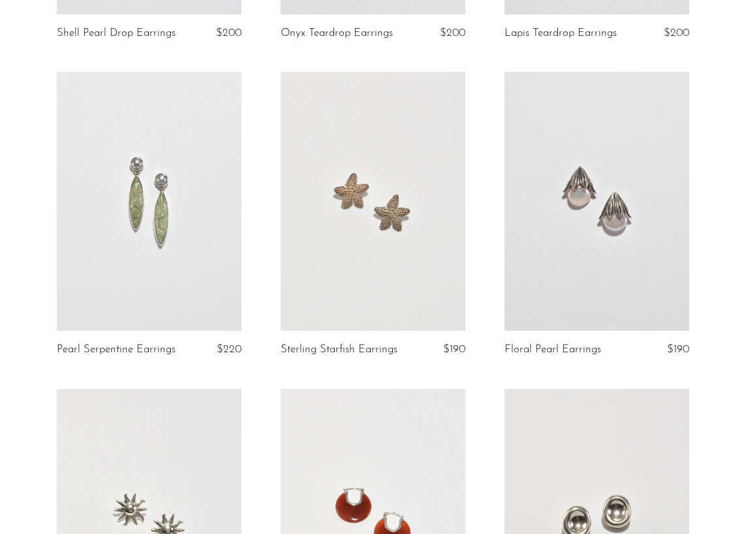
scroll to position [2318, 0]
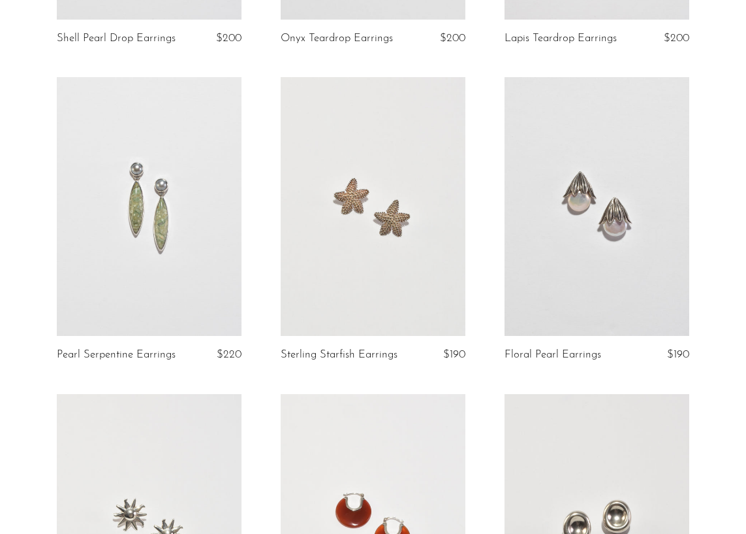
click at [617, 254] on link at bounding box center [597, 206] width 185 height 259
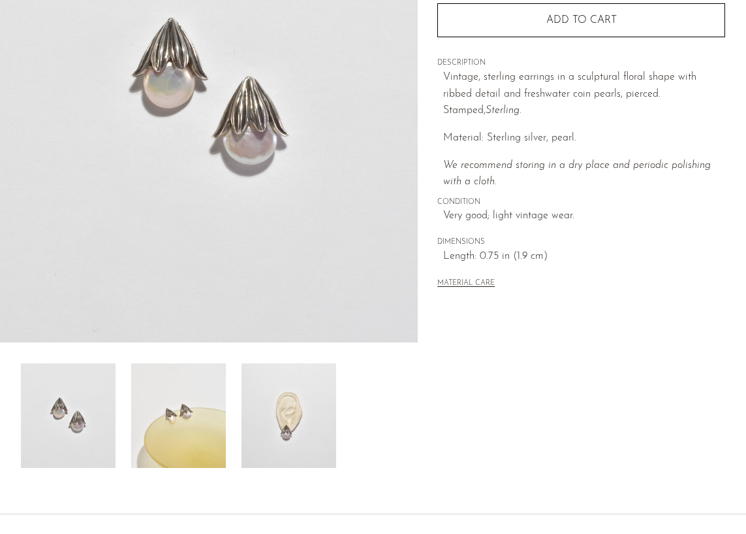
scroll to position [212, 0]
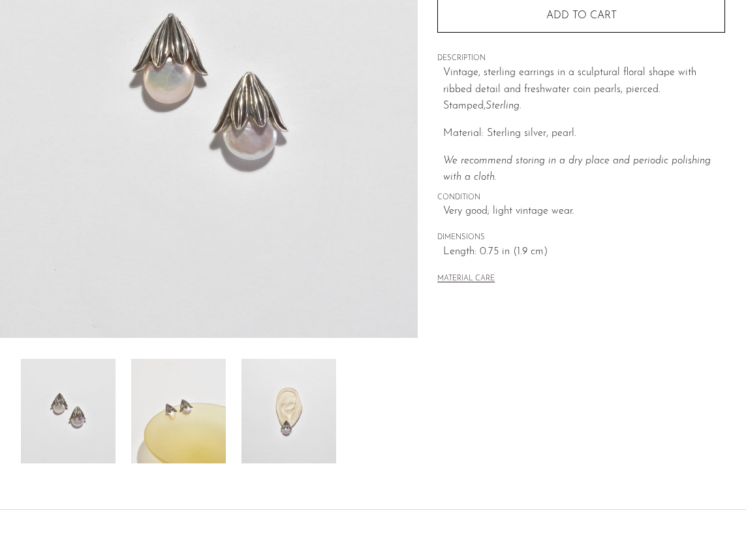
click at [199, 428] on img at bounding box center [178, 411] width 95 height 104
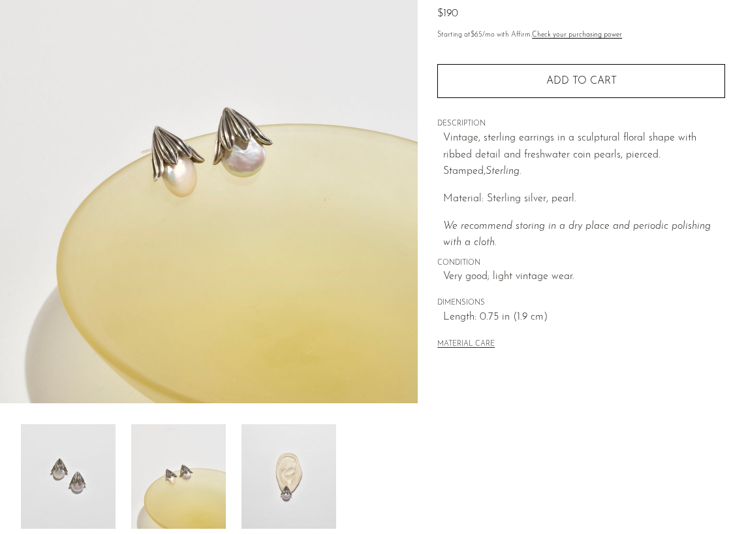
scroll to position [147, 0]
click at [307, 442] on img at bounding box center [289, 476] width 95 height 104
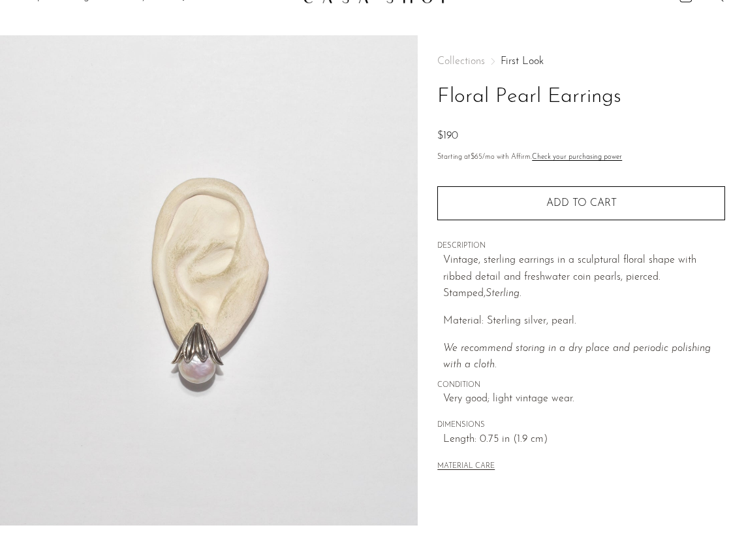
scroll to position [22, 0]
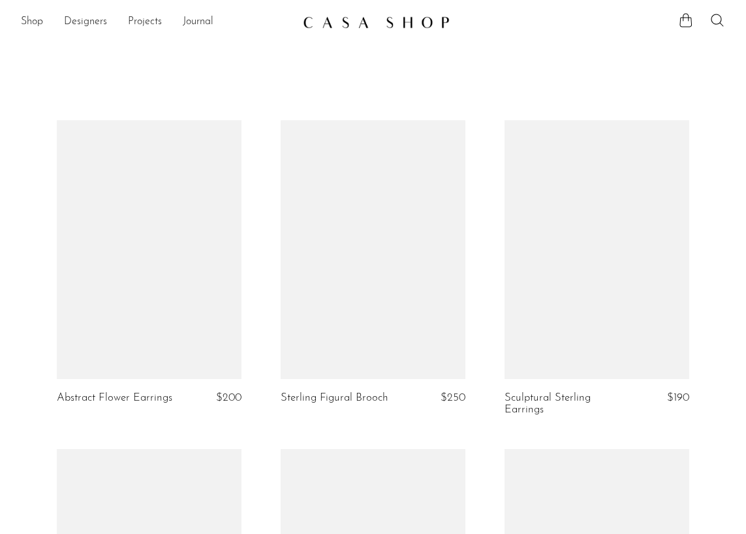
scroll to position [2318, 0]
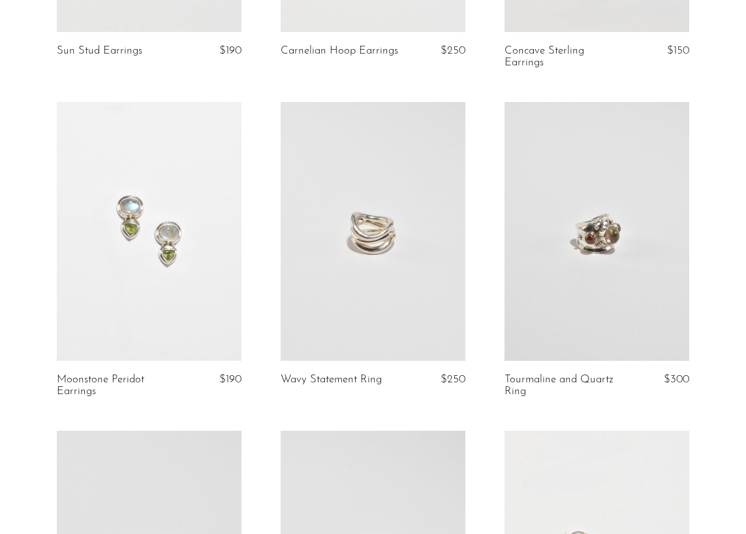
scroll to position [2941, 0]
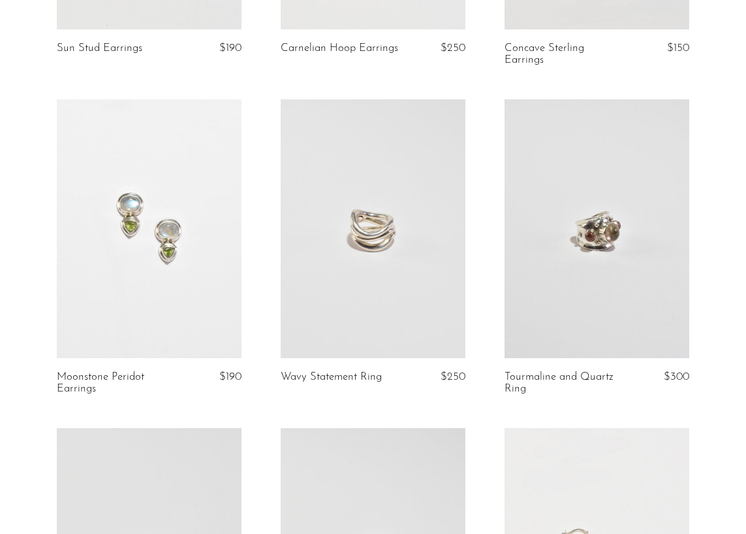
click at [209, 309] on link at bounding box center [149, 228] width 185 height 259
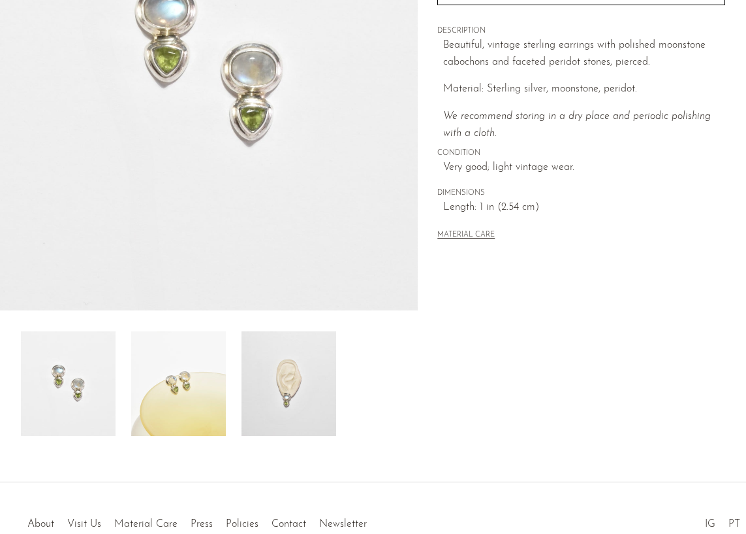
click at [197, 381] on img at bounding box center [178, 383] width 95 height 104
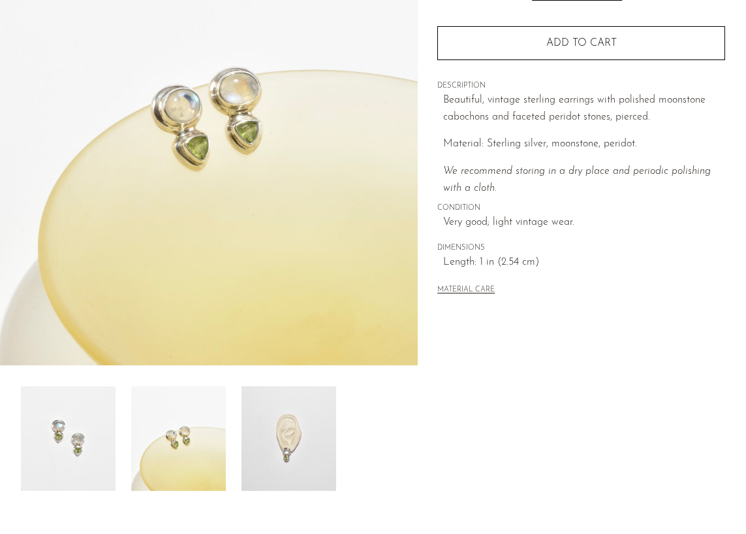
scroll to position [193, 0]
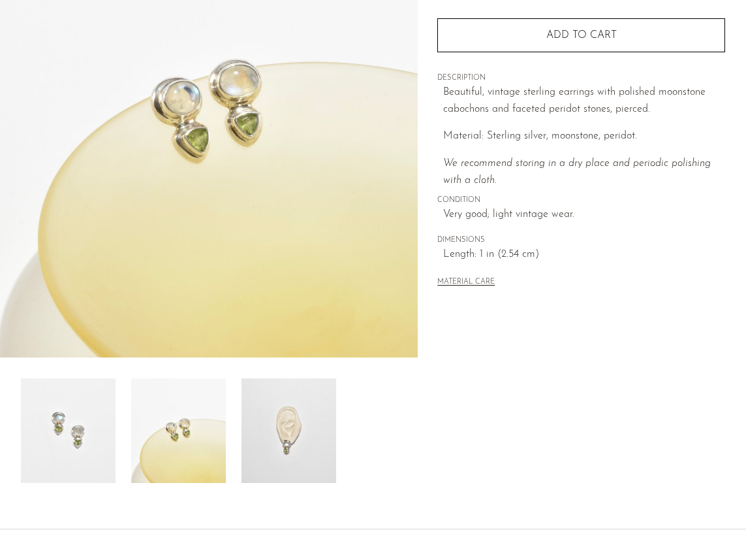
click at [267, 422] on img at bounding box center [289, 430] width 95 height 104
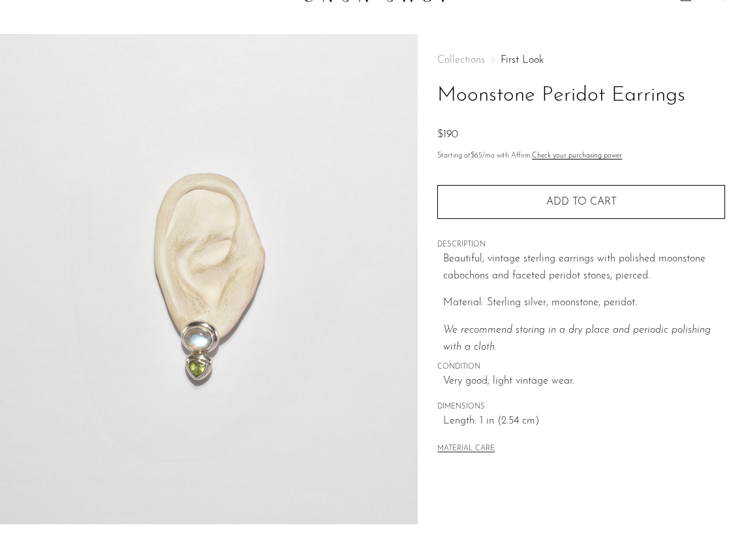
scroll to position [25, 0]
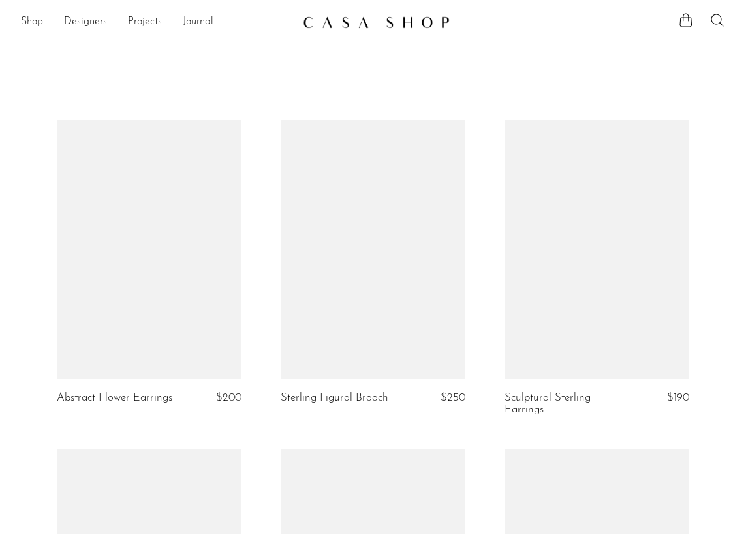
scroll to position [2940, 0]
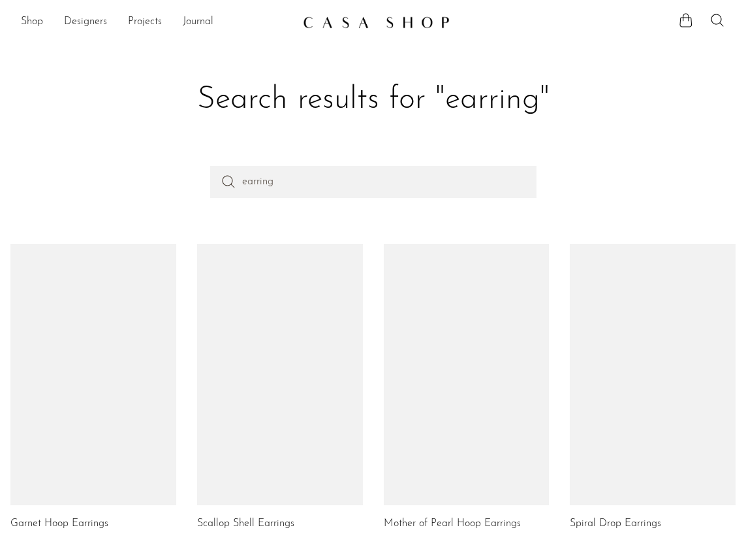
scroll to position [709, 0]
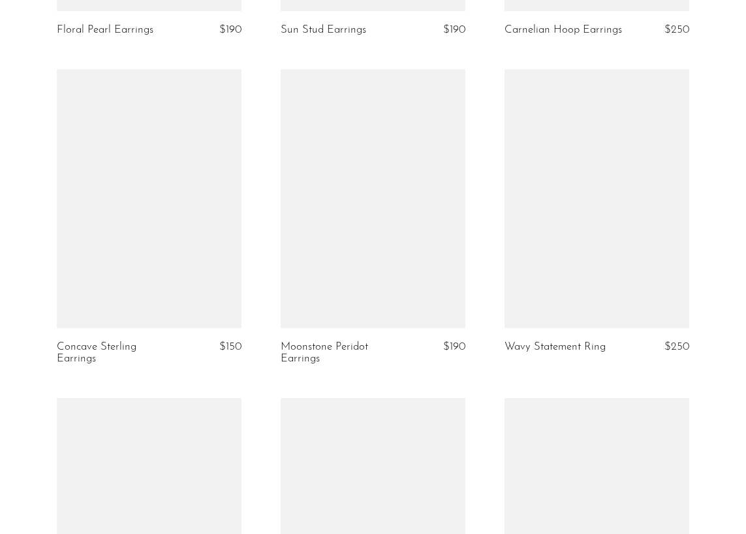
scroll to position [2955, 0]
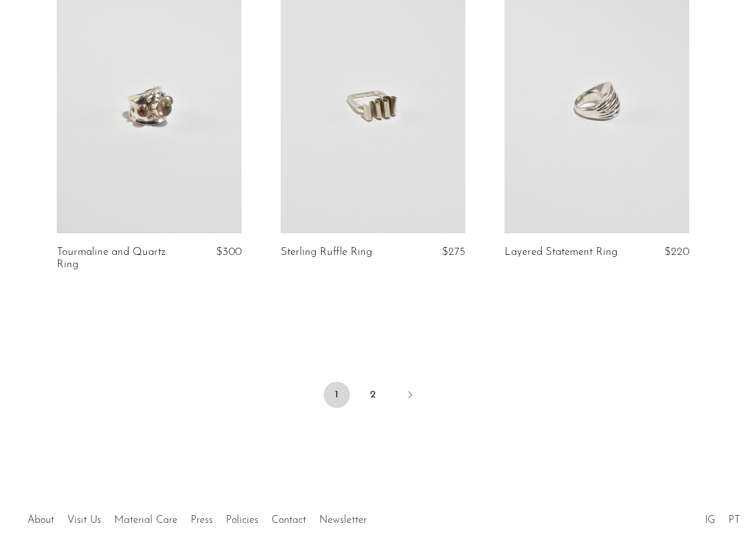
scroll to position [3749, 0]
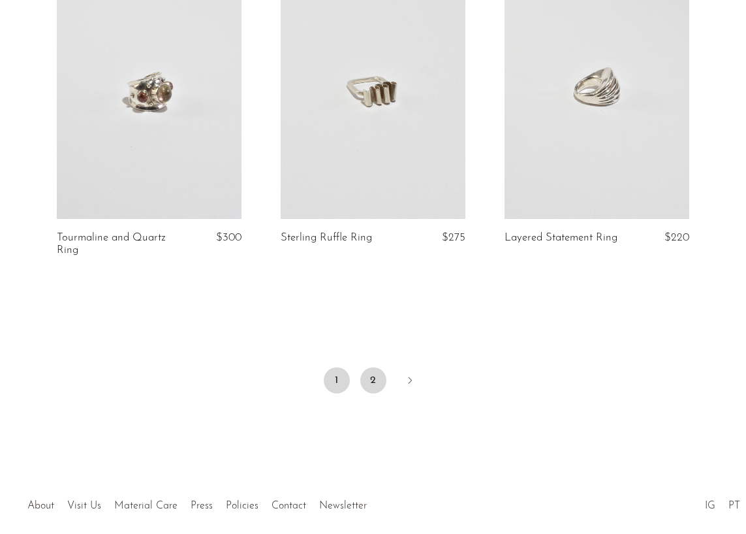
click at [376, 371] on link "2" at bounding box center [374, 380] width 26 height 26
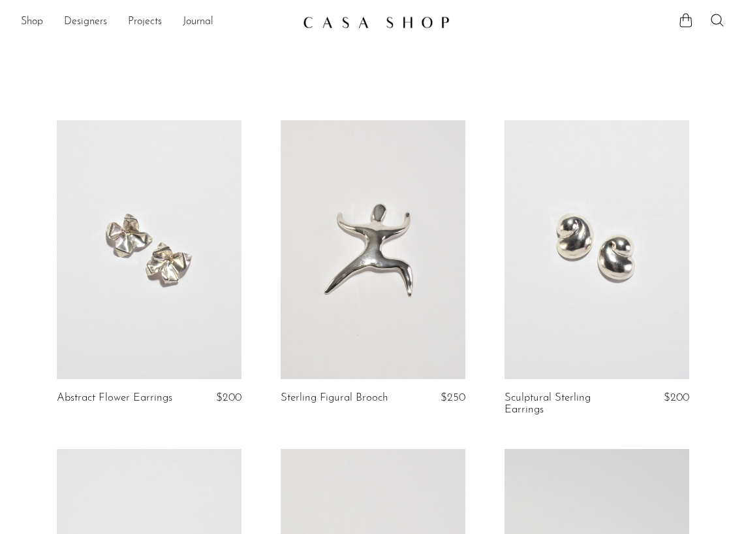
scroll to position [29, 0]
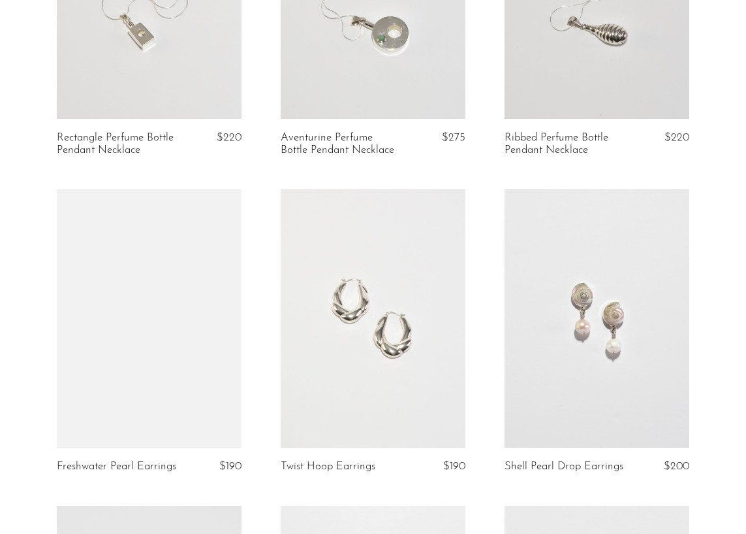
scroll to position [1901, 0]
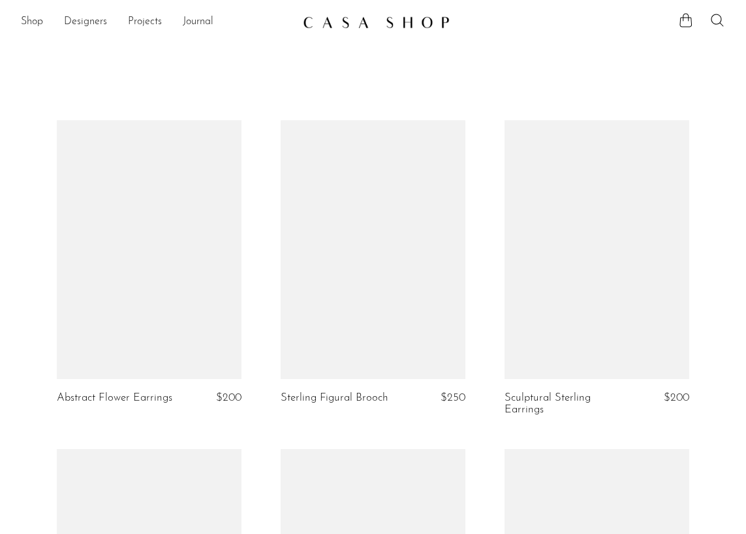
scroll to position [1901, 0]
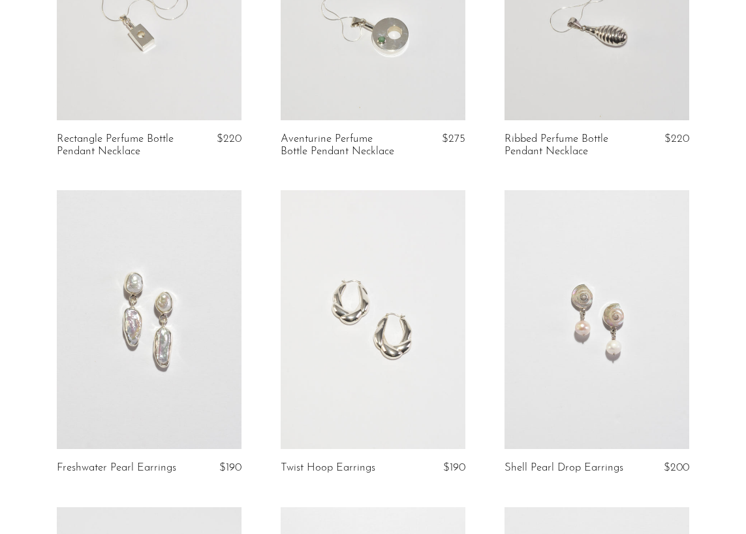
click at [204, 318] on link at bounding box center [149, 319] width 185 height 259
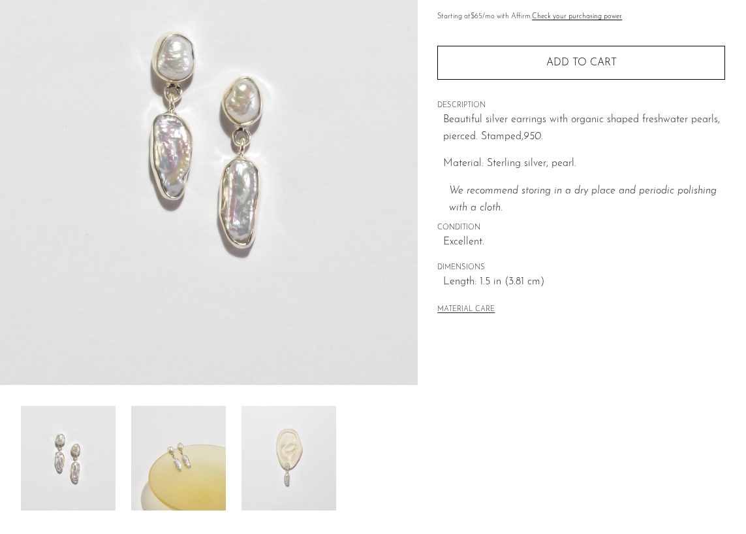
scroll to position [173, 0]
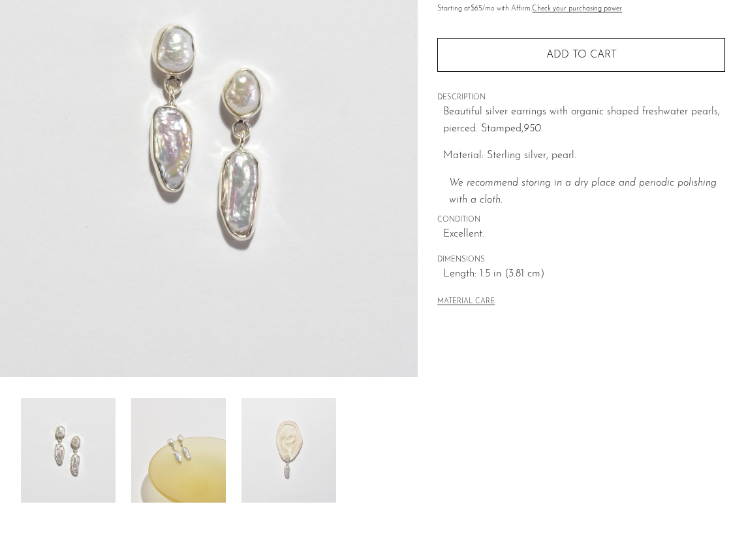
click at [188, 453] on img at bounding box center [178, 450] width 95 height 104
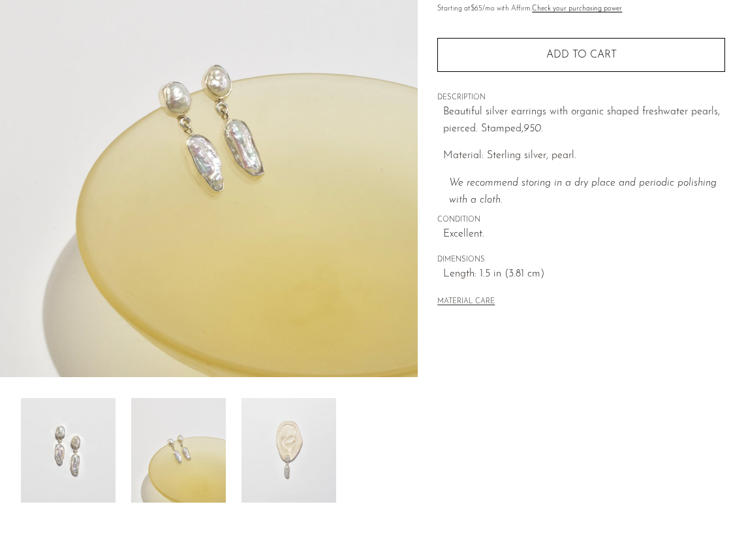
click at [303, 470] on img at bounding box center [289, 450] width 95 height 104
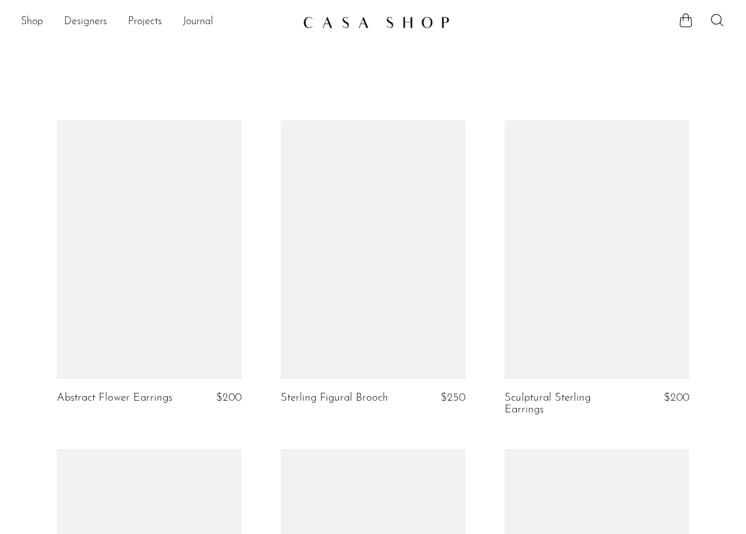
scroll to position [1901, 0]
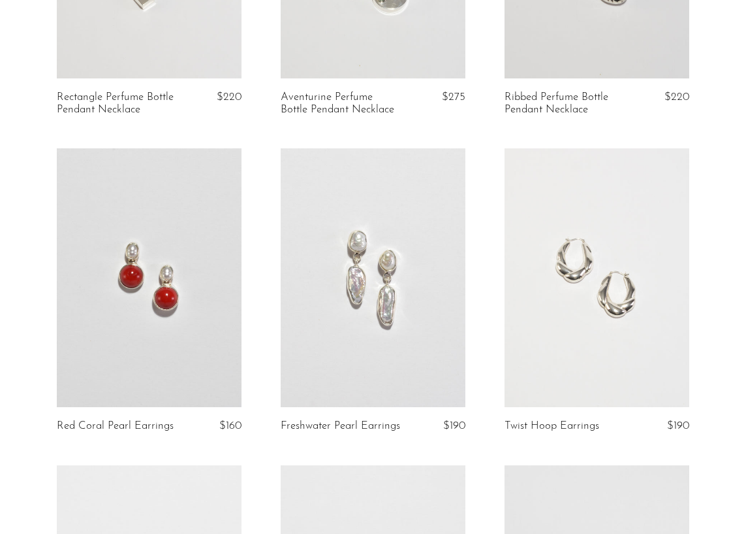
scroll to position [1951, 0]
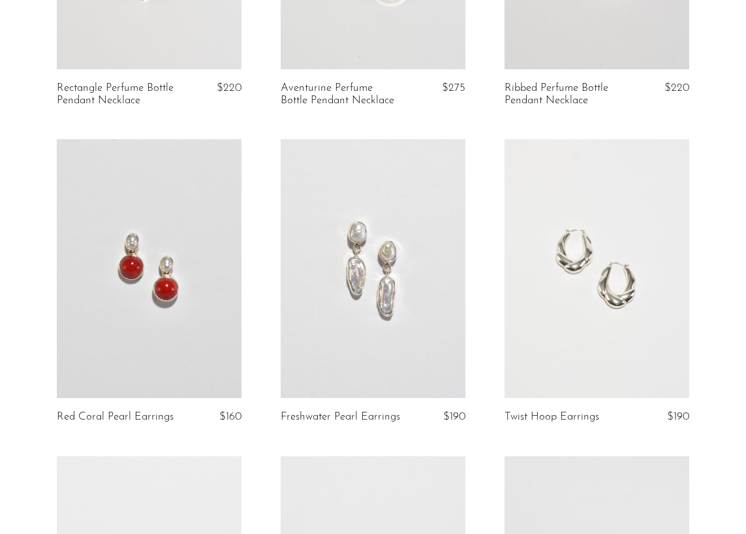
click at [173, 296] on link at bounding box center [149, 268] width 185 height 259
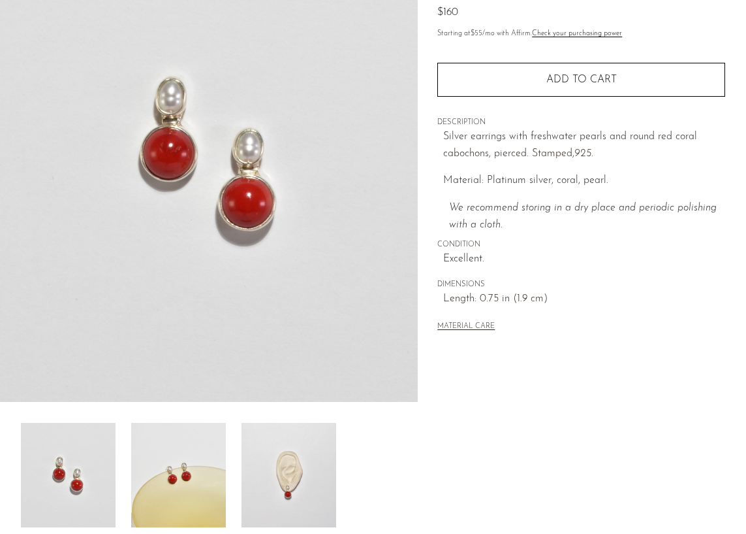
scroll to position [174, 0]
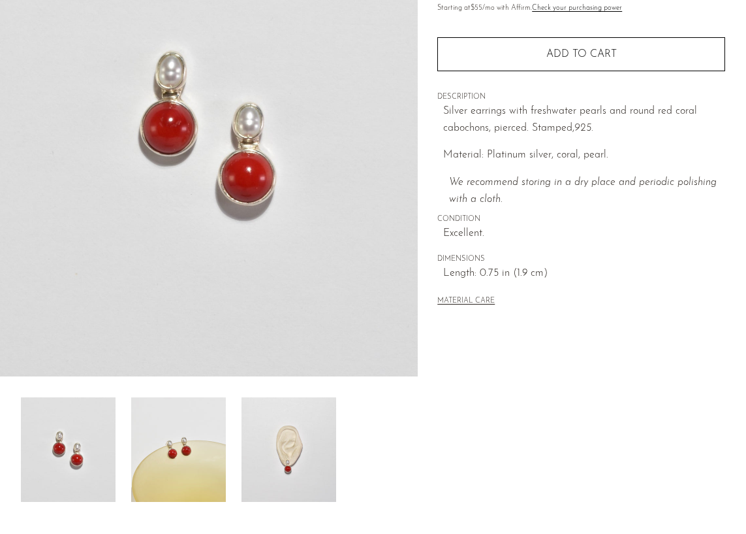
click at [182, 456] on img at bounding box center [178, 449] width 95 height 104
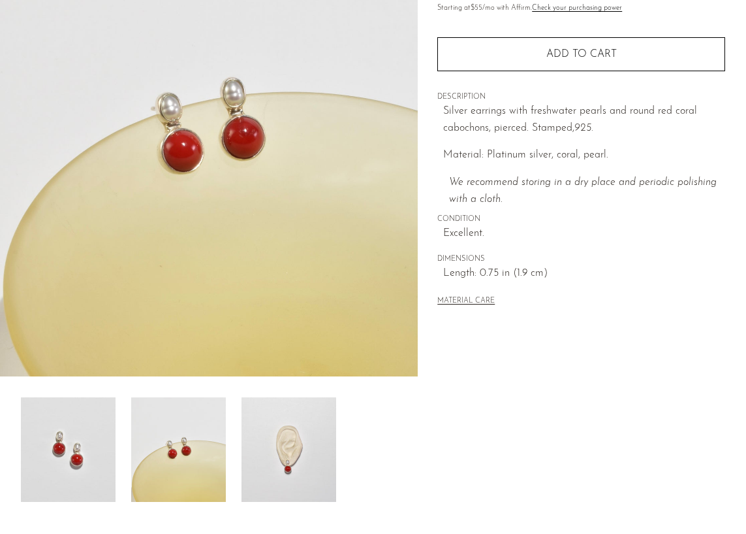
click at [293, 435] on img at bounding box center [289, 449] width 95 height 104
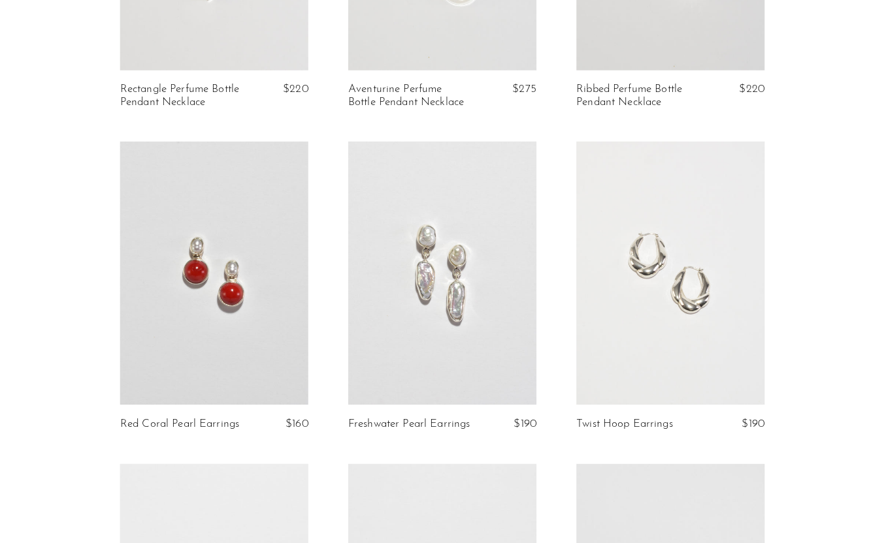
scroll to position [2203, 0]
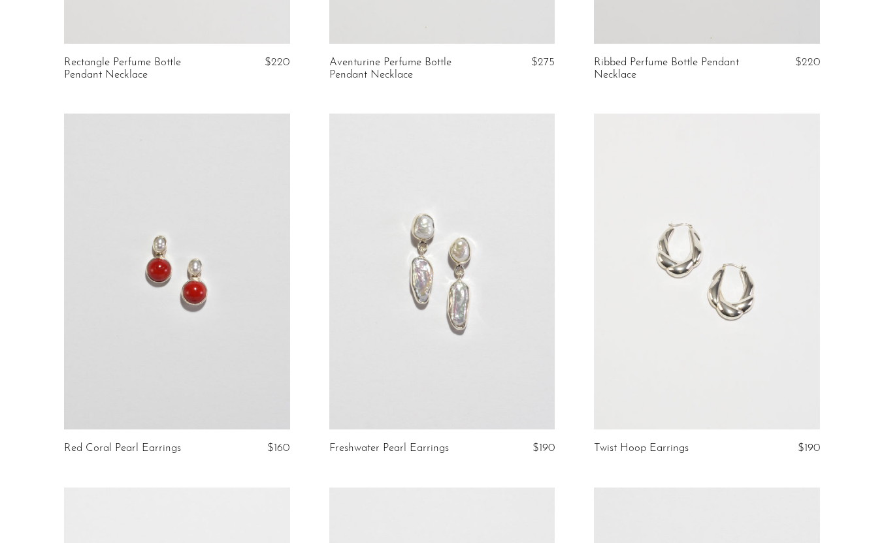
scroll to position [2292, 0]
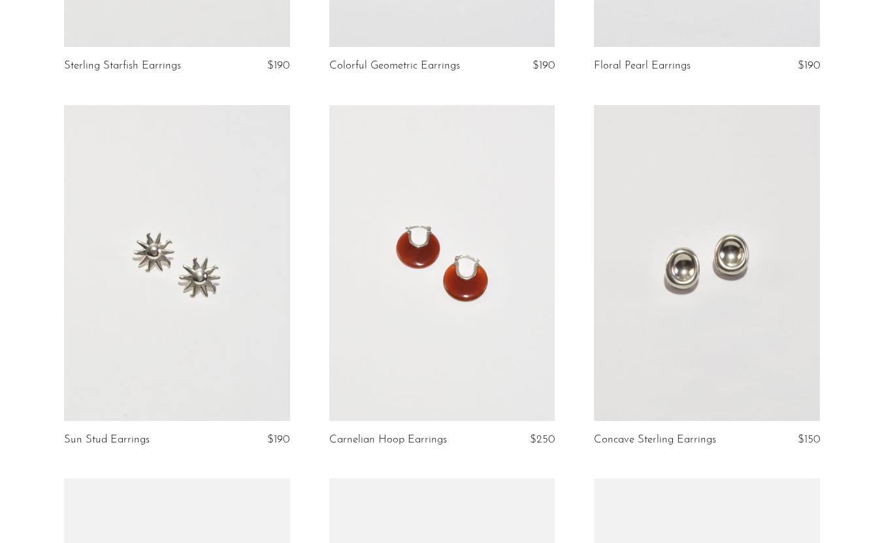
scroll to position [3806, 0]
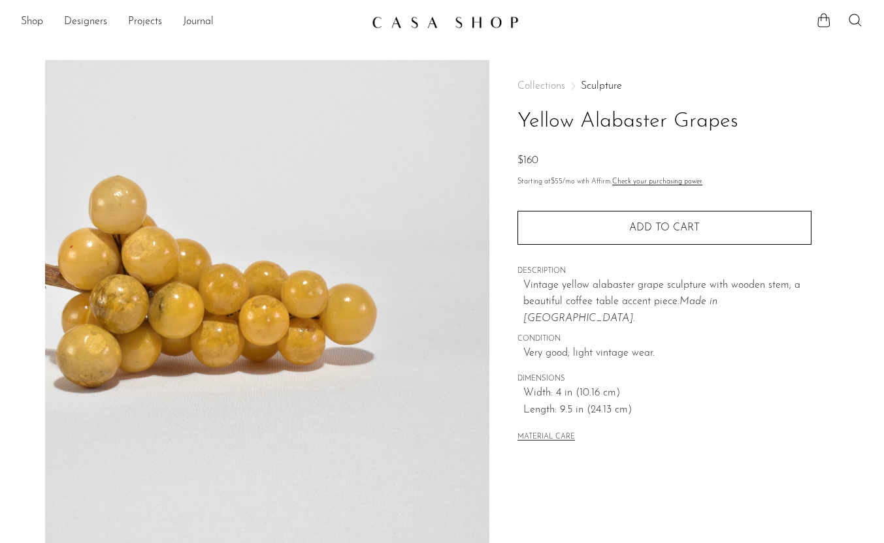
click at [861, 12] on div "Shop Featured New Arrivals Bestsellers Coming Soon Jewelry Jewelry All Earrings…" at bounding box center [442, 22] width 884 height 24
click at [857, 14] on icon at bounding box center [855, 20] width 16 height 16
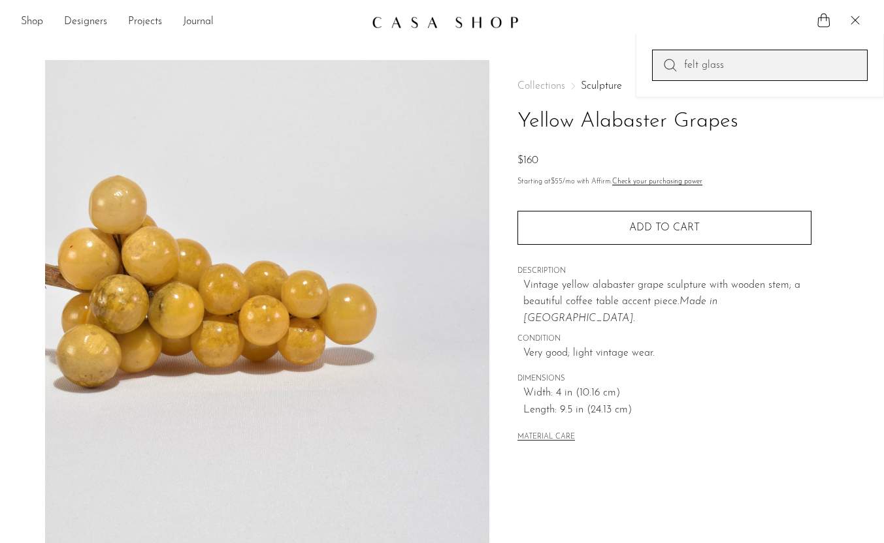
type input "felt glass"
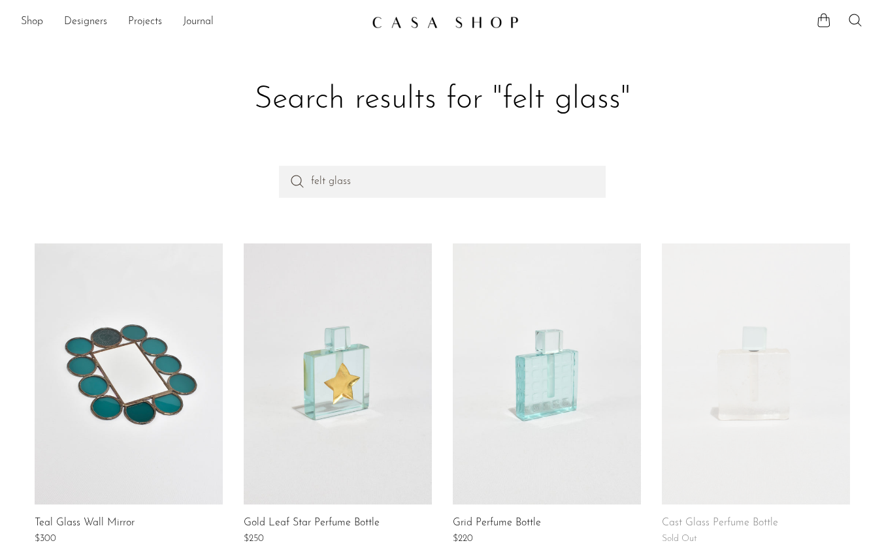
click at [357, 366] on link at bounding box center [338, 374] width 188 height 261
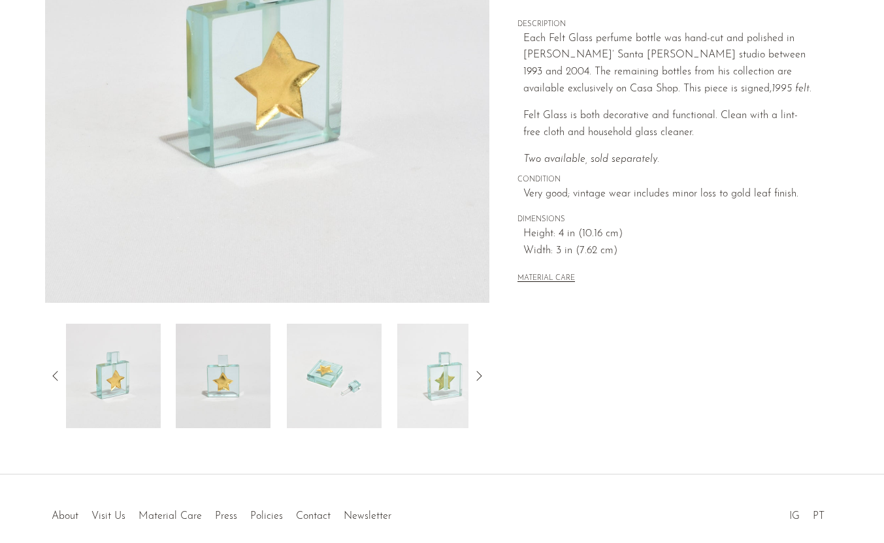
scroll to position [246, 0]
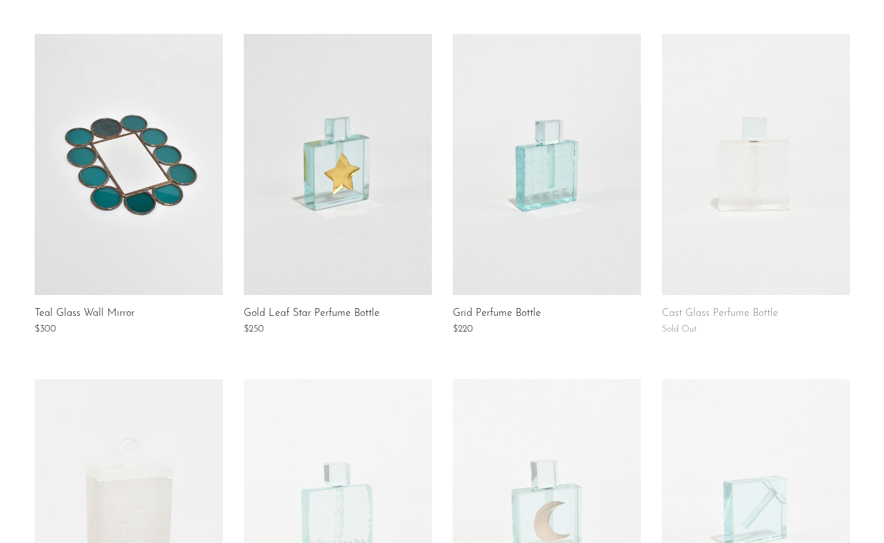
scroll to position [241, 0]
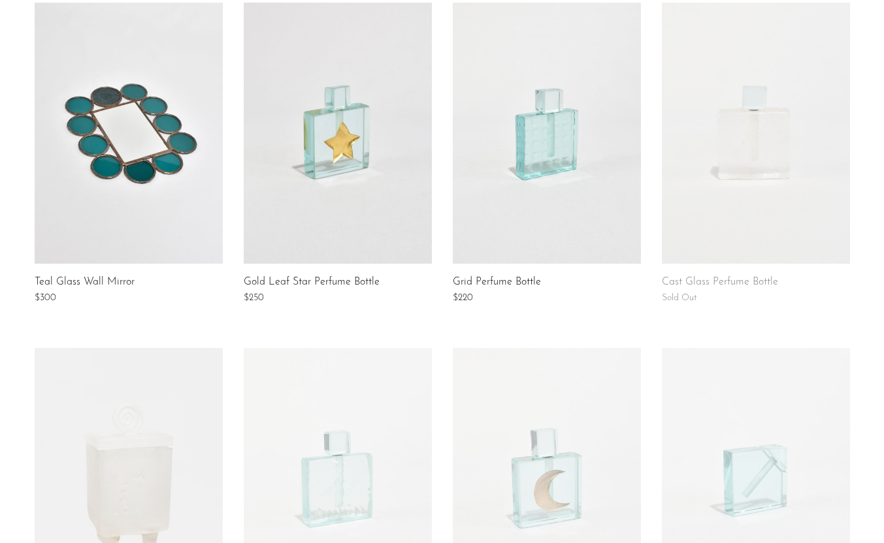
click at [773, 177] on link at bounding box center [756, 133] width 188 height 261
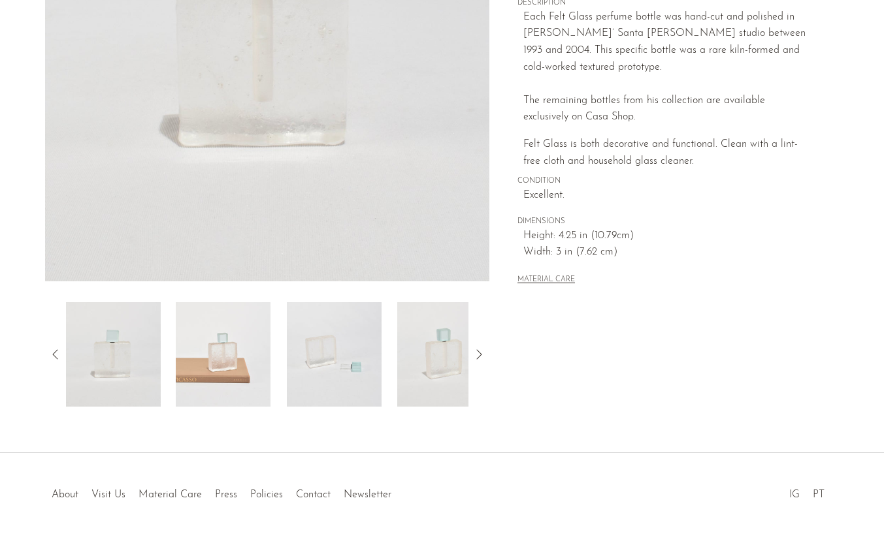
scroll to position [307, 0]
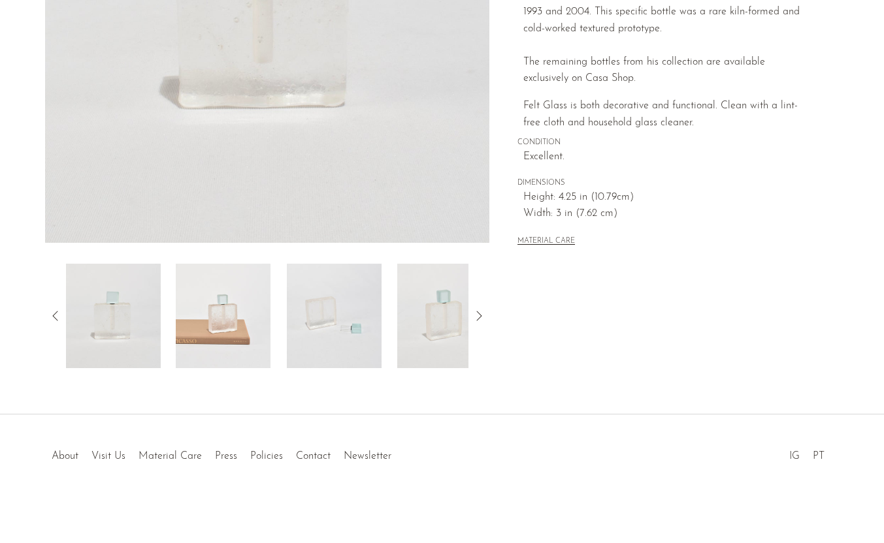
click at [239, 329] on img at bounding box center [223, 316] width 95 height 104
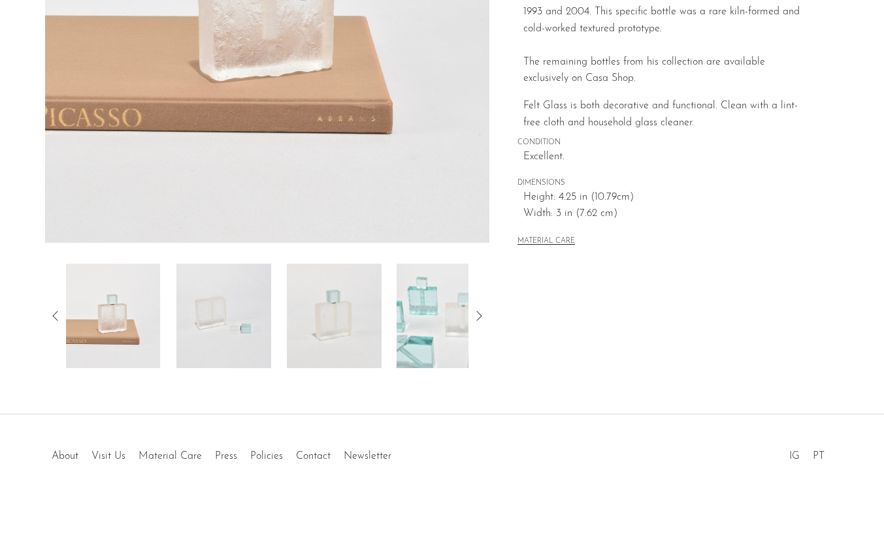
click at [455, 321] on img at bounding box center [444, 316] width 95 height 104
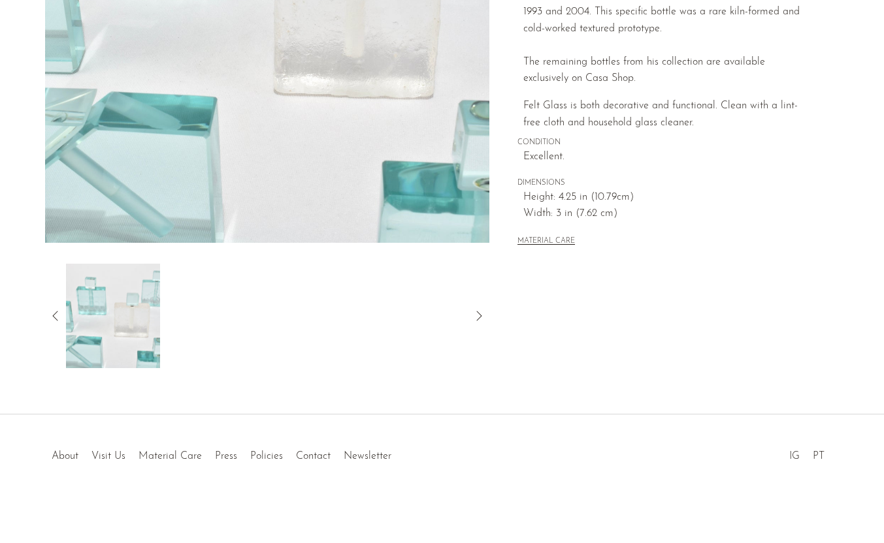
click at [54, 317] on icon at bounding box center [54, 316] width 5 height 10
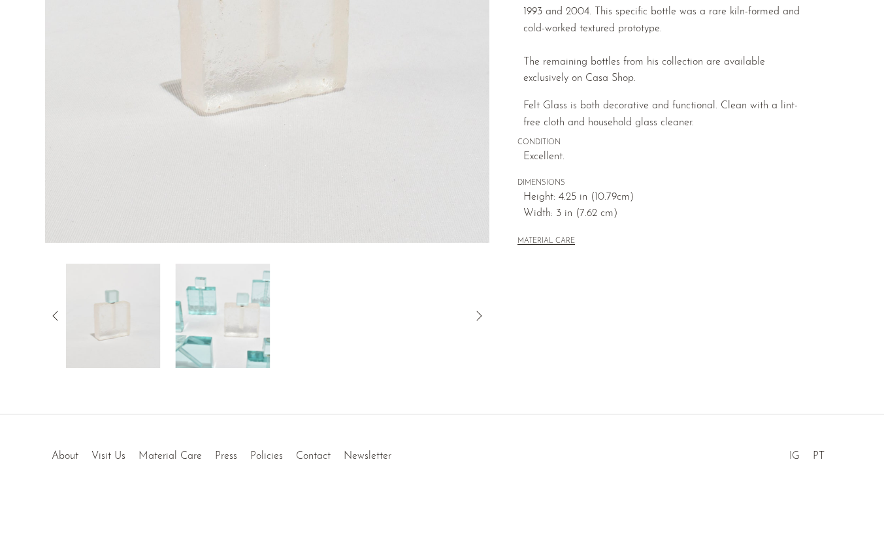
click at [84, 318] on img at bounding box center [112, 316] width 95 height 104
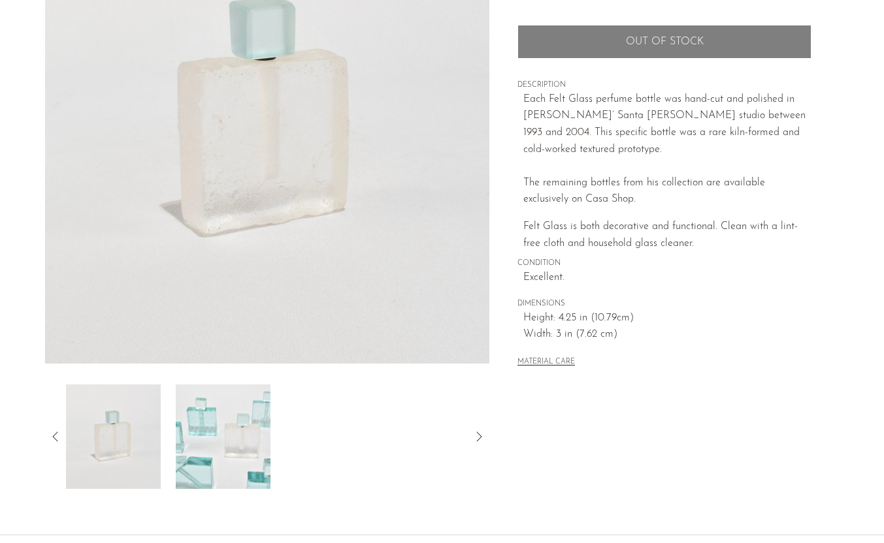
scroll to position [190, 0]
